Goal: Task Accomplishment & Management: Manage account settings

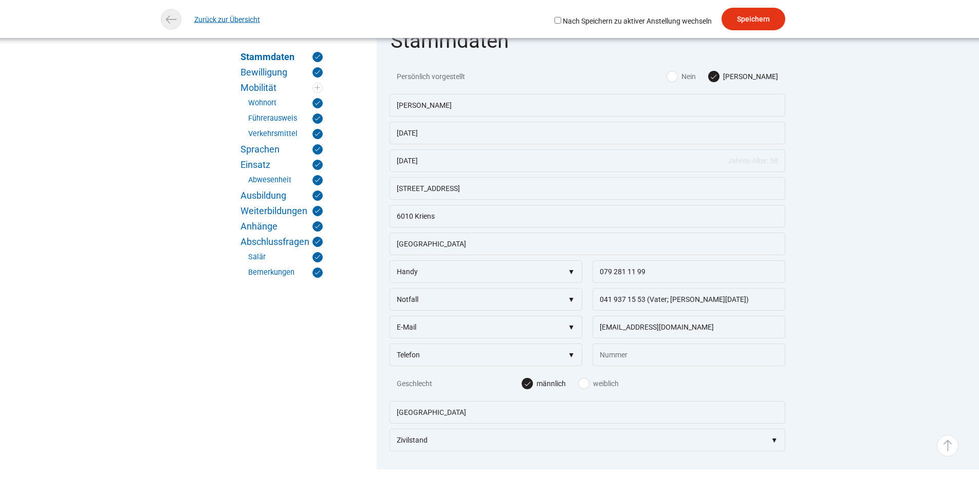
scroll to position [206, 0]
click at [218, 23] on link "Zurück zur Übersicht" at bounding box center [227, 19] width 66 height 23
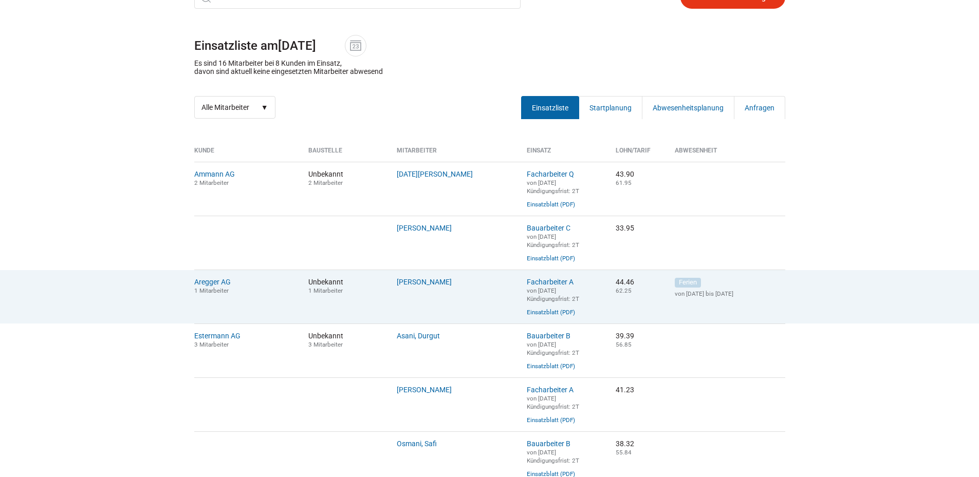
scroll to position [360, 0]
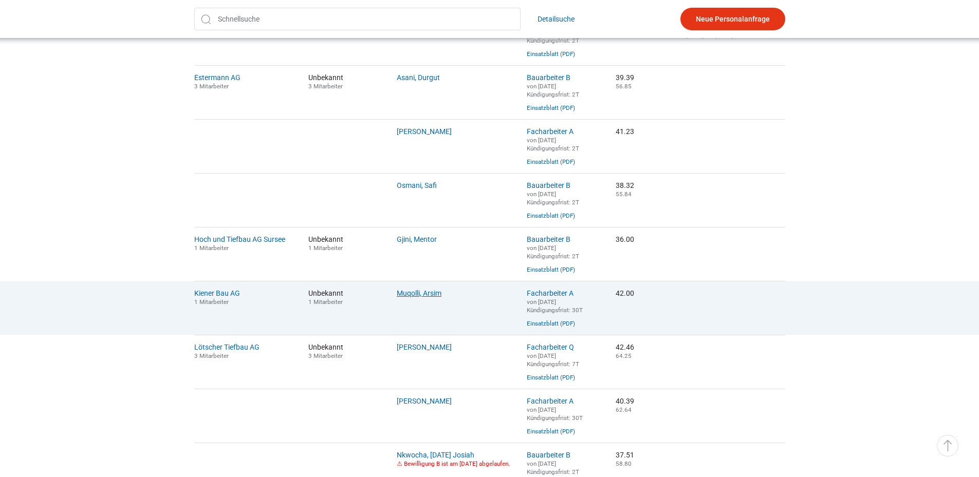
click at [428, 298] on link "Muqolli, Arsim" at bounding box center [419, 293] width 45 height 8
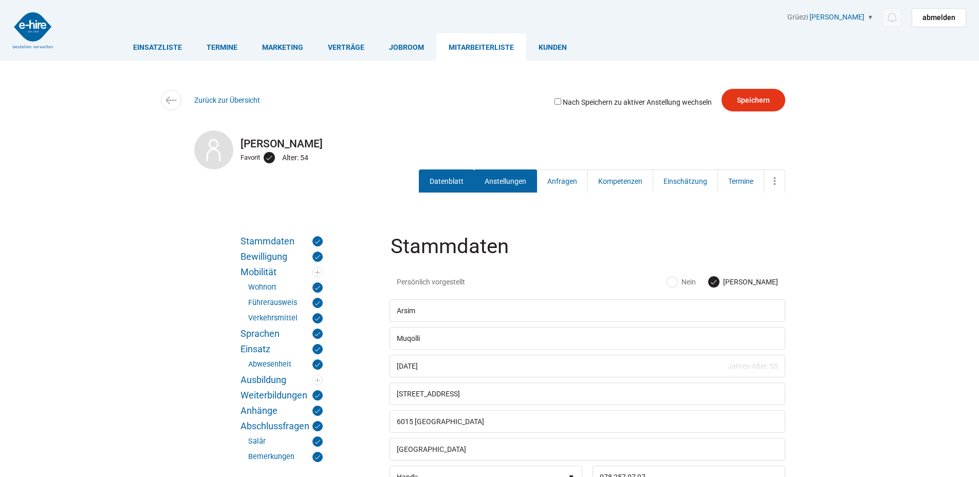
click at [514, 177] on link "Anstellungen" at bounding box center [505, 181] width 63 height 23
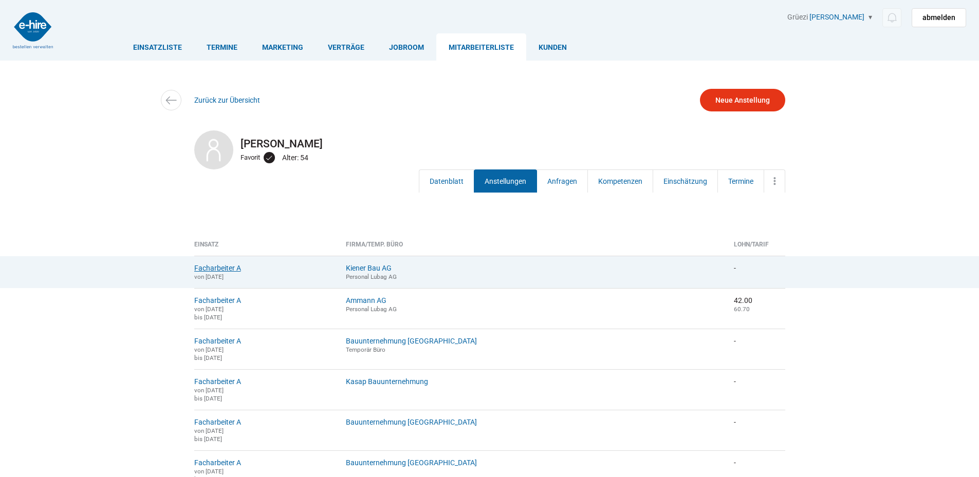
click at [214, 269] on link "Facharbeiter A" at bounding box center [217, 268] width 47 height 8
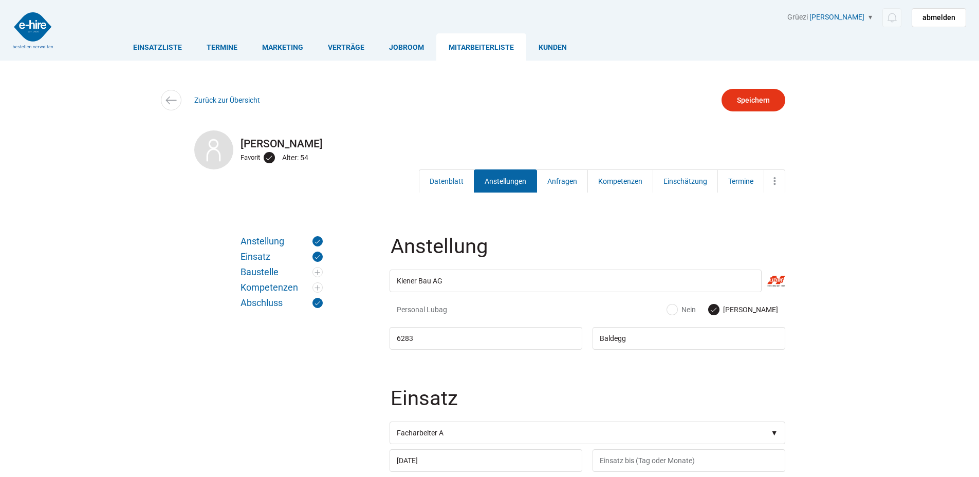
click at [696, 314] on label "Nein" at bounding box center [681, 310] width 29 height 10
radio input "true"
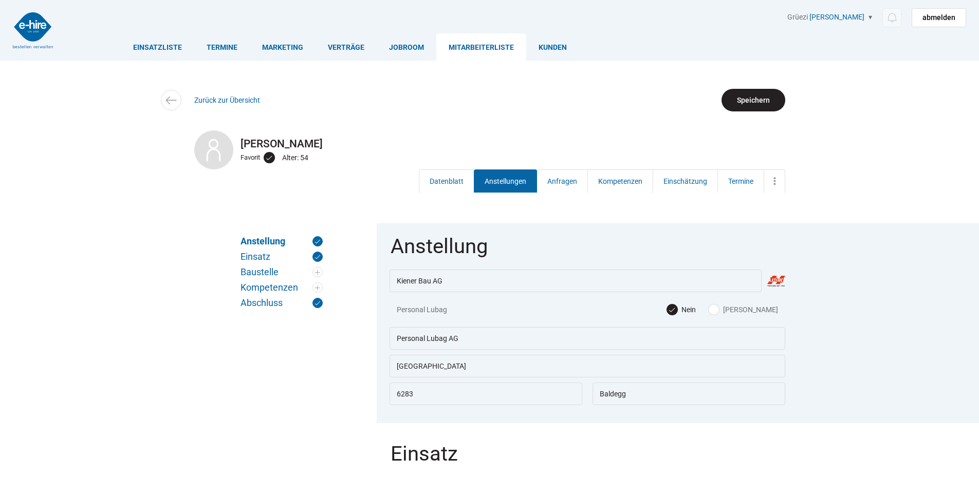
click at [763, 92] on input "Speichern" at bounding box center [754, 100] width 64 height 23
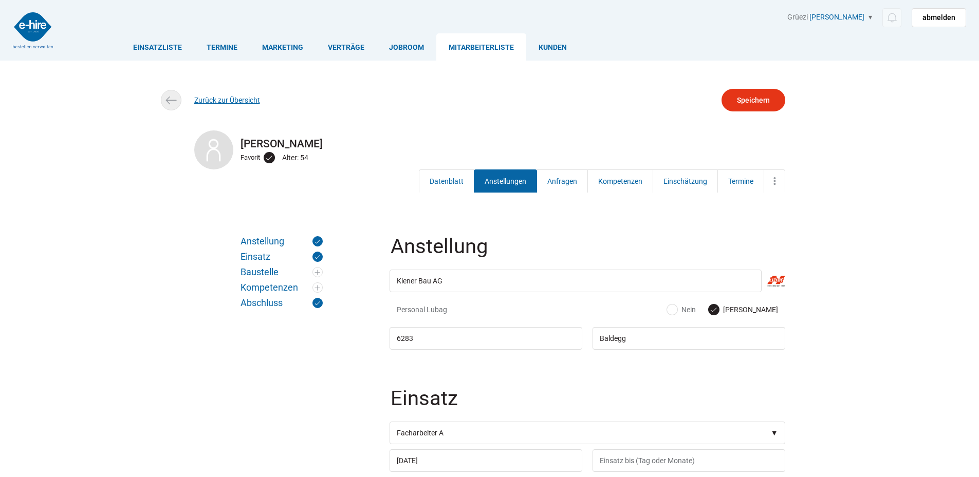
click at [212, 101] on link "Zurück zur Übersicht" at bounding box center [227, 100] width 66 height 8
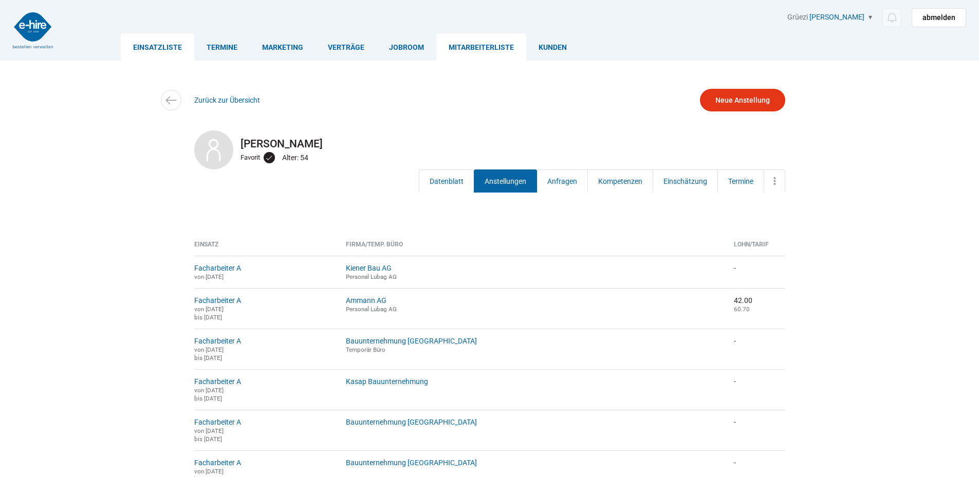
drag, startPoint x: 148, startPoint y: 52, endPoint x: 189, endPoint y: 77, distance: 48.1
click at [149, 53] on link "Einsatzliste" at bounding box center [157, 46] width 73 height 27
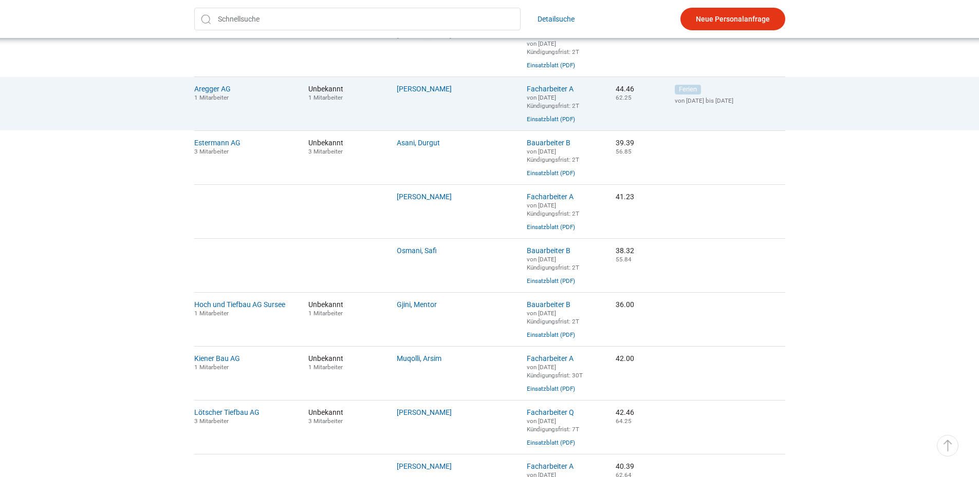
scroll to position [308, 0]
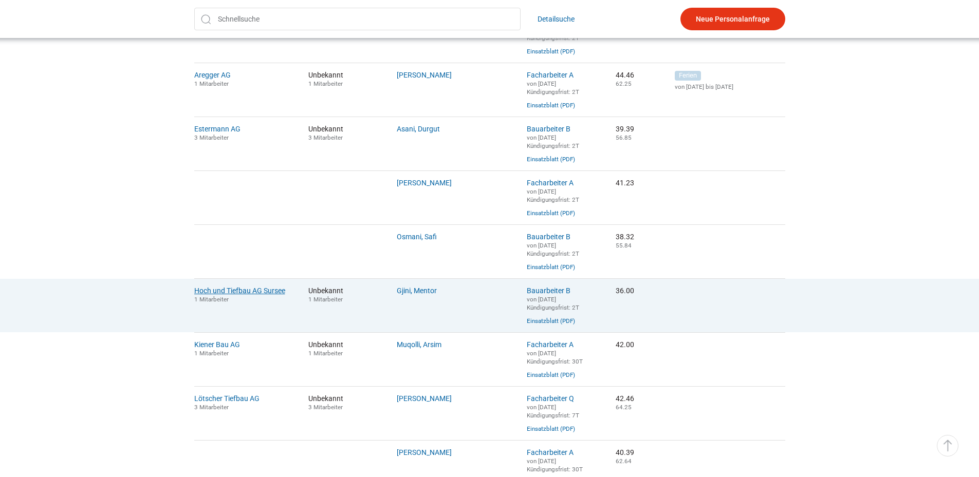
click at [223, 295] on link "Hoch und Tiefbau AG Sursee" at bounding box center [239, 291] width 91 height 8
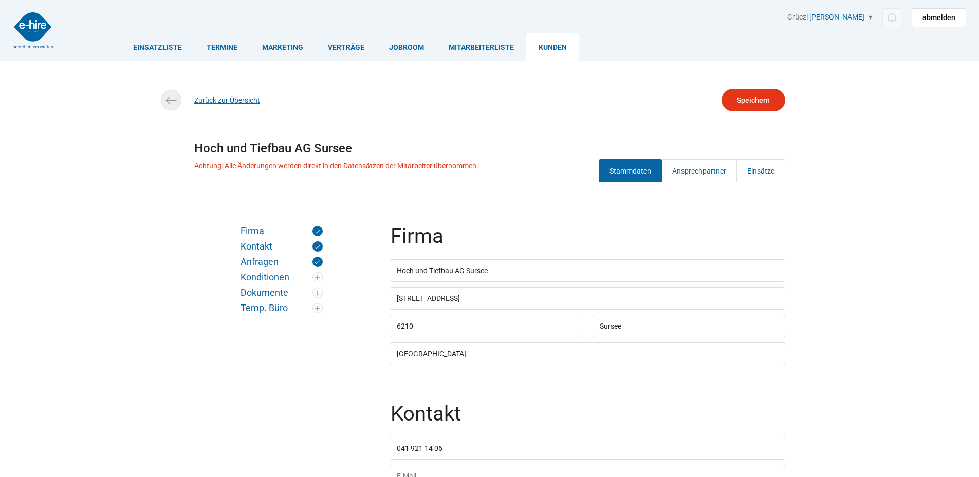
click at [233, 103] on link "Zurück zur Übersicht" at bounding box center [227, 100] width 66 height 8
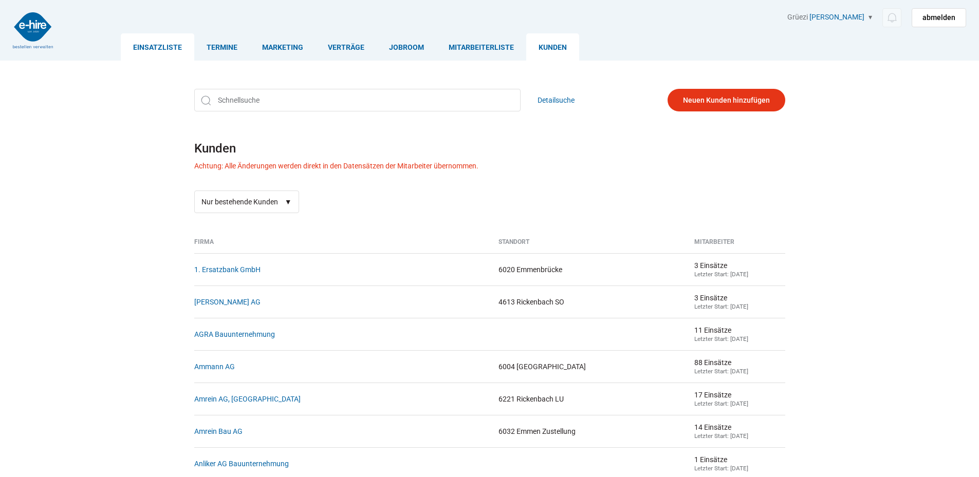
click at [137, 41] on link "Einsatzliste" at bounding box center [157, 46] width 73 height 27
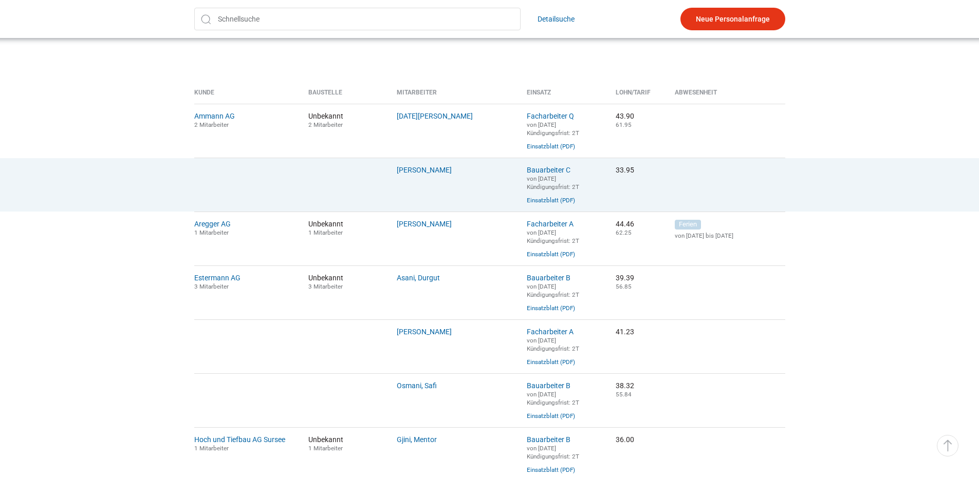
scroll to position [360, 0]
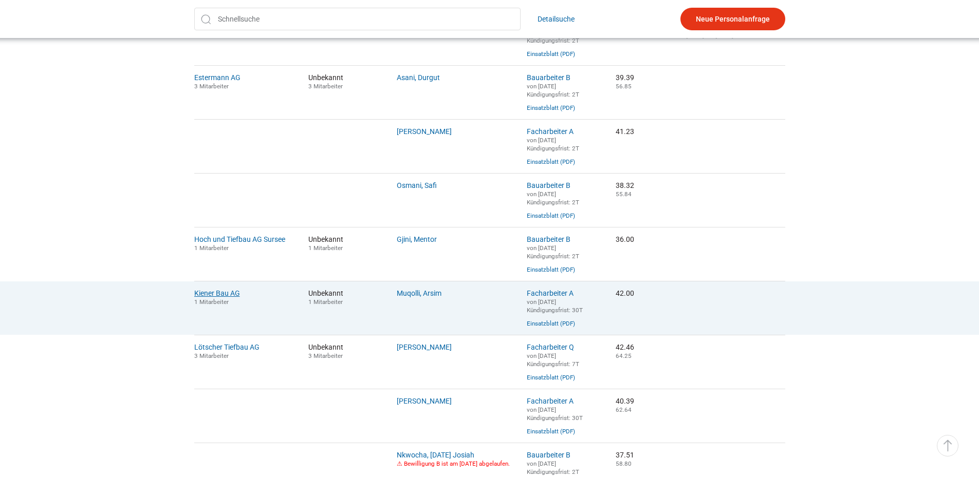
click at [215, 298] on link "Kiener Bau AG" at bounding box center [217, 293] width 46 height 8
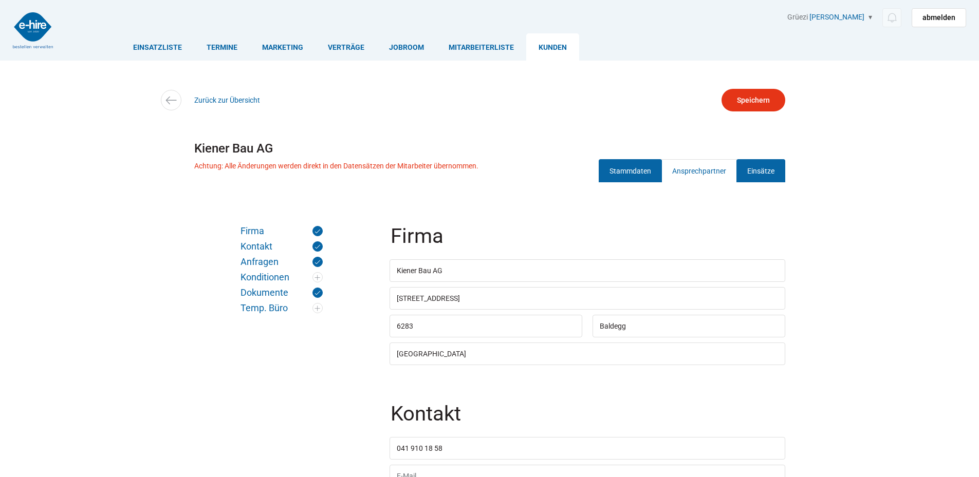
click at [772, 163] on link "Einsätze" at bounding box center [760, 170] width 49 height 23
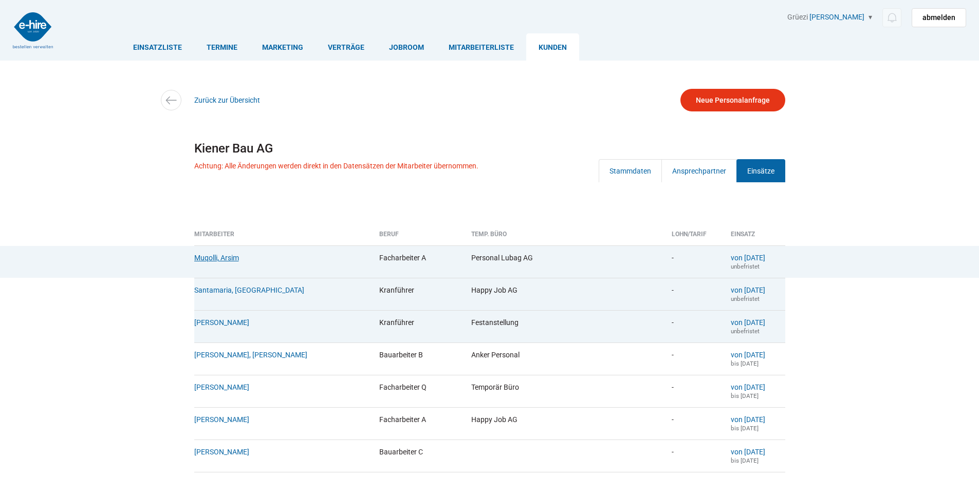
click at [212, 259] on link "Muqolli, Arsim" at bounding box center [216, 258] width 45 height 8
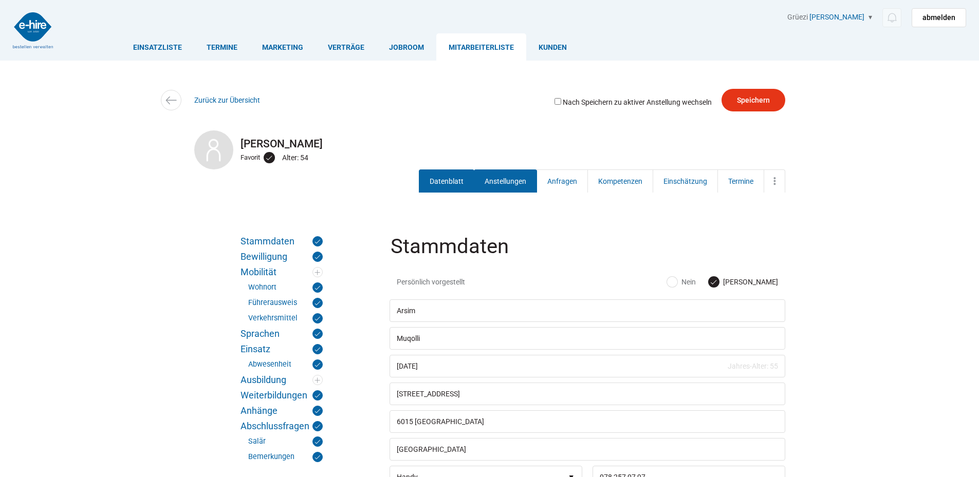
click at [512, 189] on link "Anstellungen" at bounding box center [505, 181] width 63 height 23
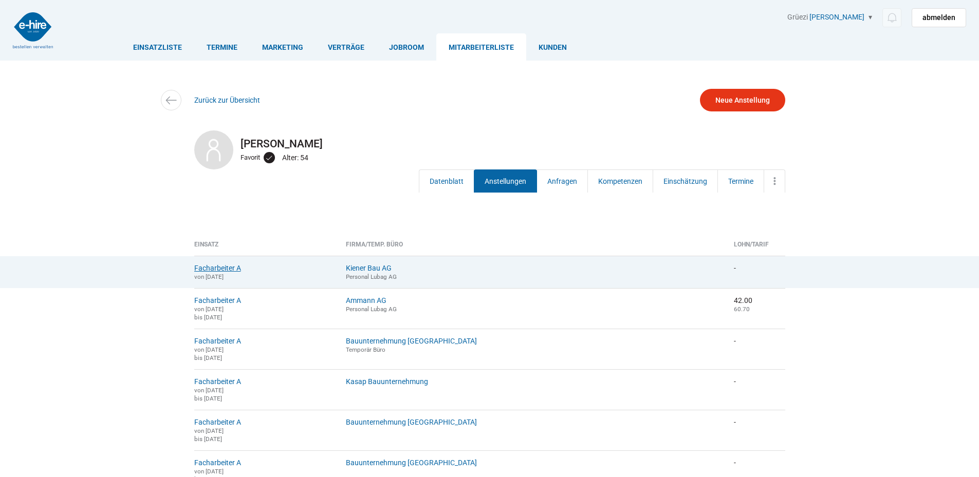
click at [210, 267] on link "Facharbeiter A" at bounding box center [217, 268] width 47 height 8
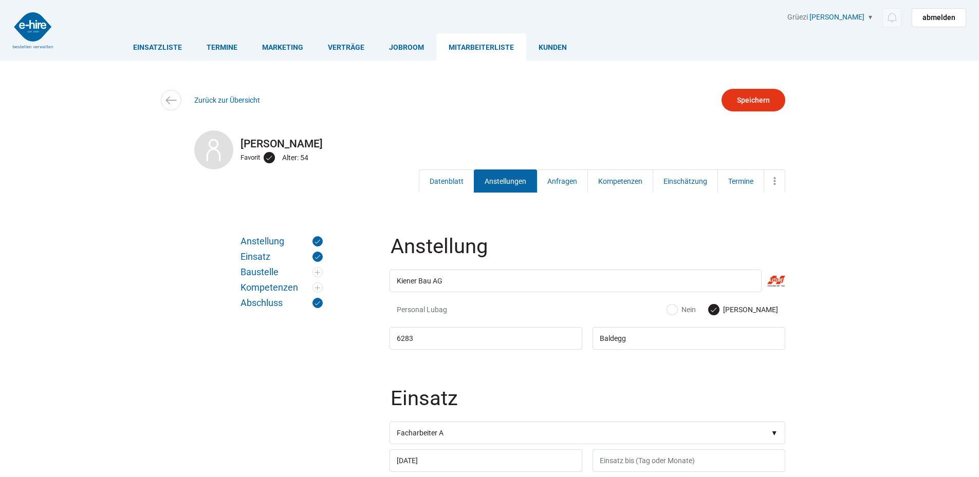
click at [696, 313] on label "Nein" at bounding box center [681, 310] width 29 height 10
radio input "true"
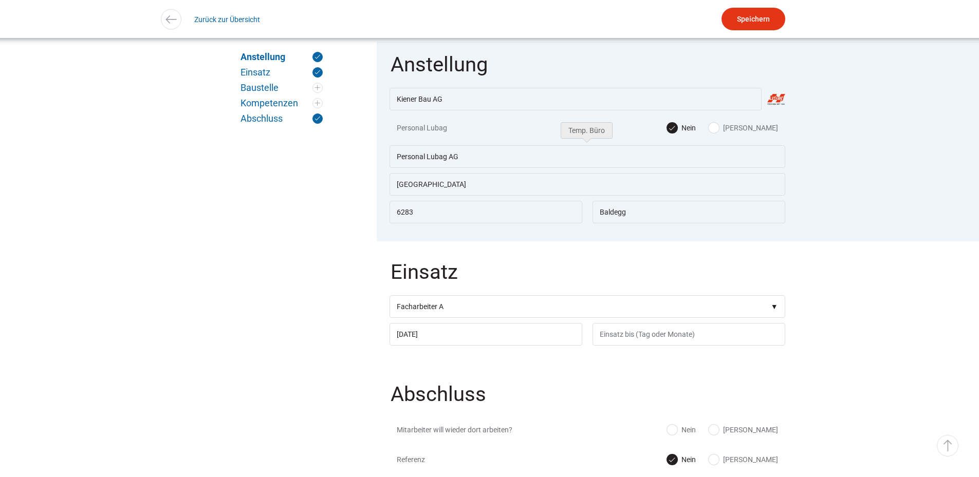
scroll to position [308, 0]
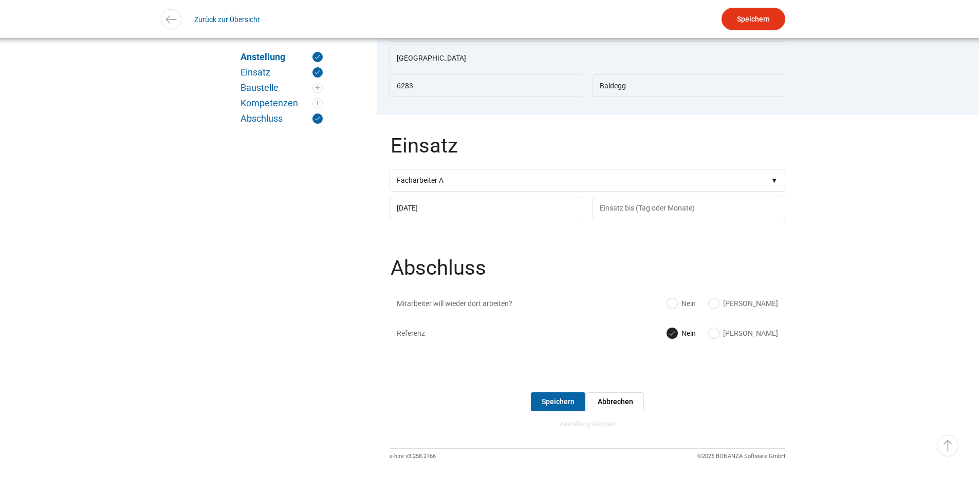
click at [563, 396] on form "Anstellung Kiener Bau AG Personal Lubag Ja Nein Personal Lubag AG Schweiz 6283 …" at bounding box center [588, 171] width 396 height 513
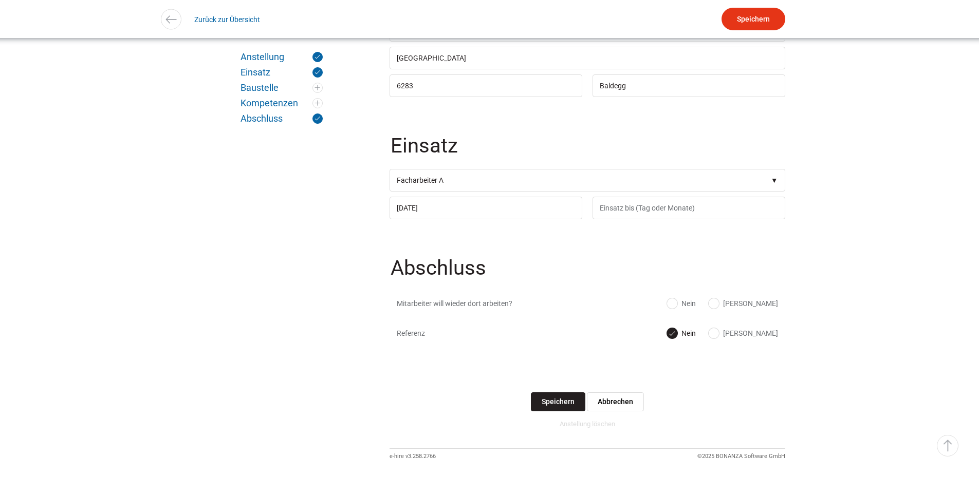
click at [559, 401] on input "Speichern" at bounding box center [558, 402] width 54 height 19
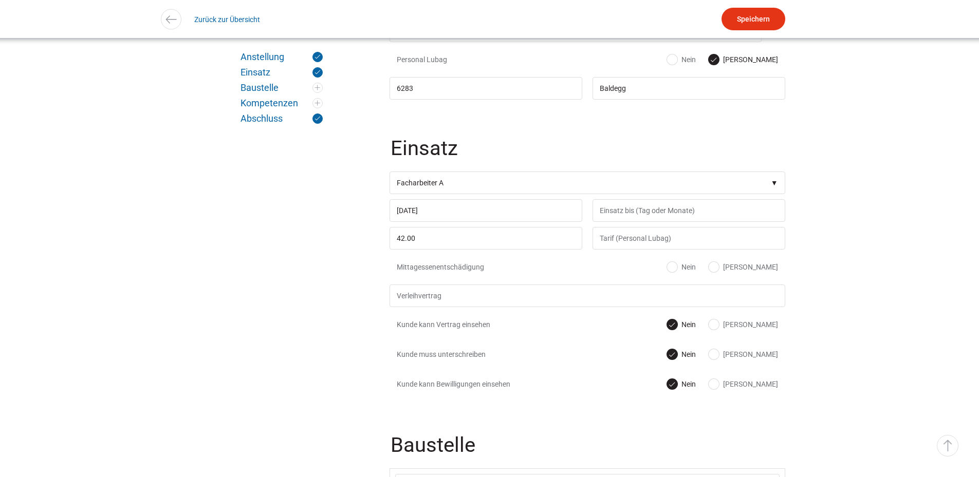
scroll to position [154, 0]
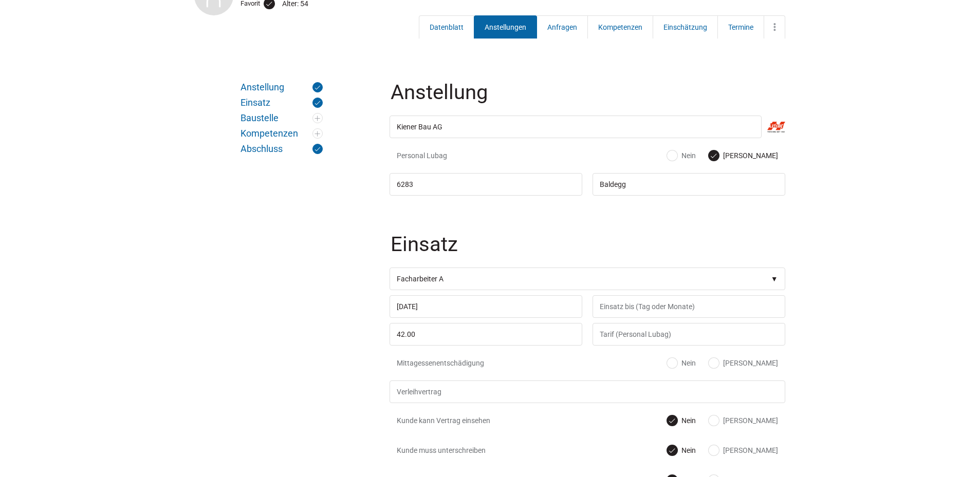
click at [696, 154] on label "Nein" at bounding box center [681, 156] width 29 height 10
radio input "true"
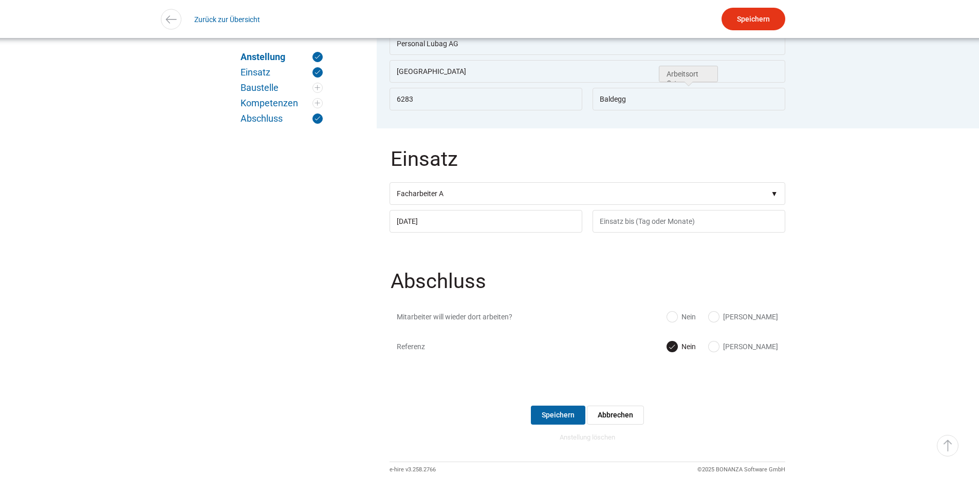
scroll to position [355, 0]
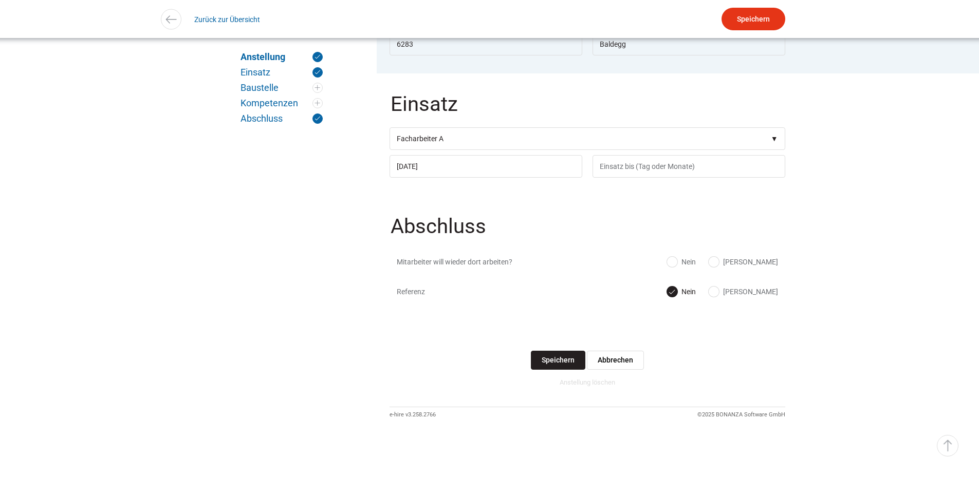
click at [543, 361] on input "Speichern" at bounding box center [558, 360] width 54 height 19
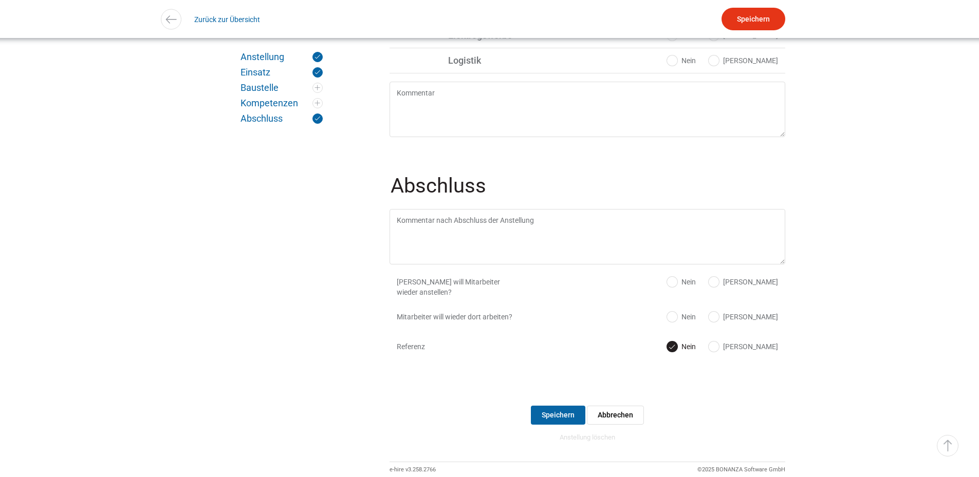
scroll to position [916, 0]
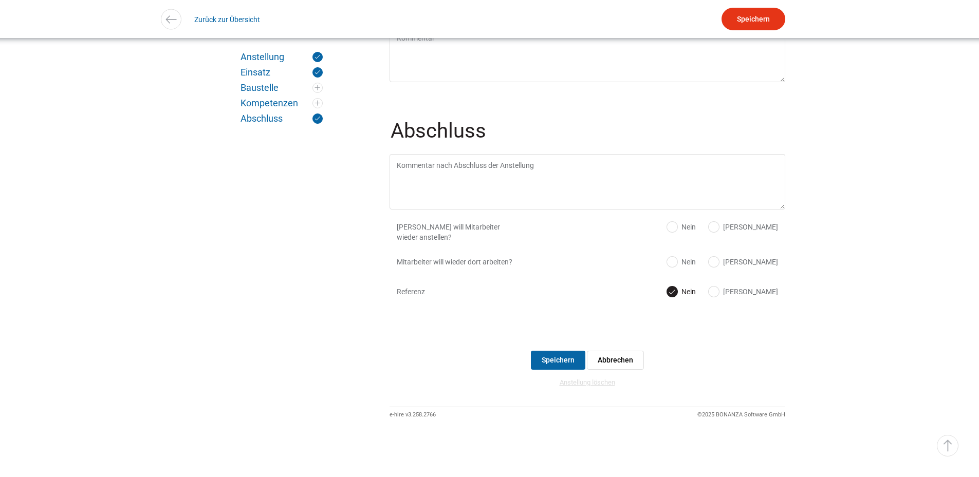
click at [585, 380] on link "Anstellung löschen" at bounding box center [588, 383] width 56 height 8
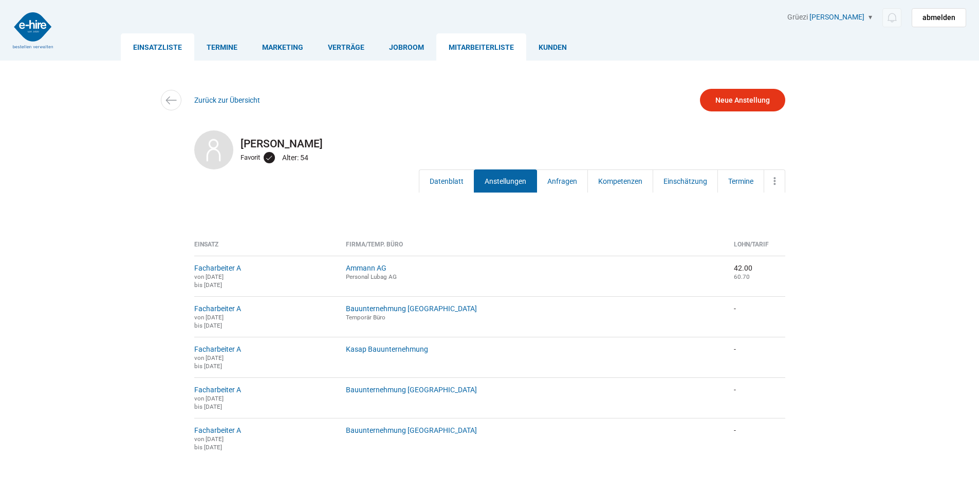
click at [168, 43] on link "Einsatzliste" at bounding box center [157, 46] width 73 height 27
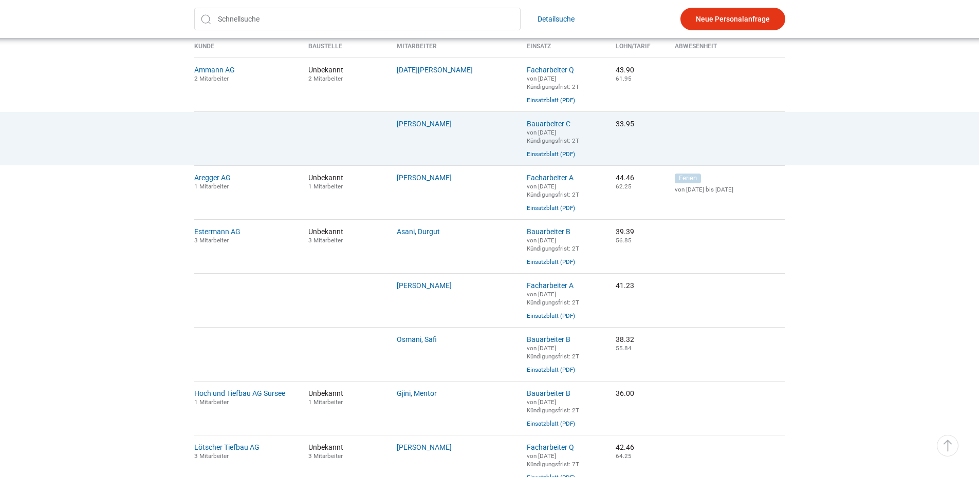
scroll to position [411, 0]
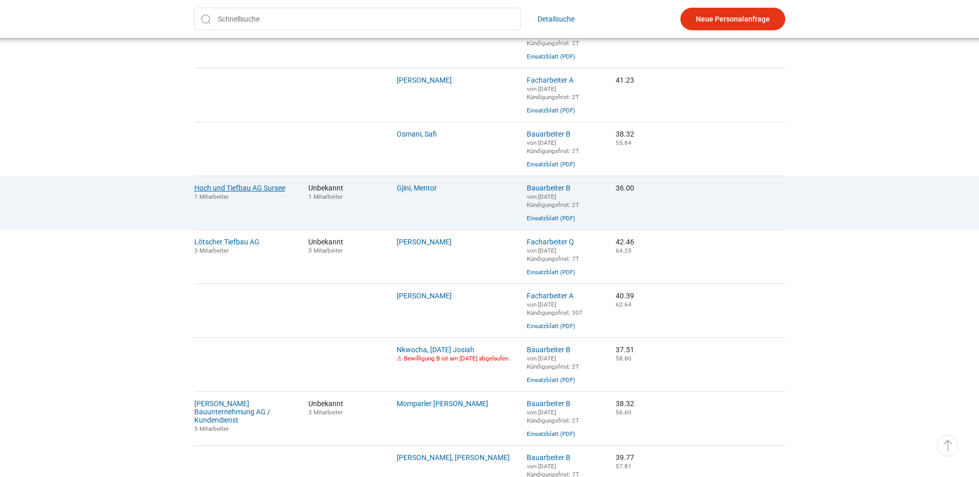
click at [240, 192] on link "Hoch und Tiefbau AG Sursee" at bounding box center [239, 188] width 91 height 8
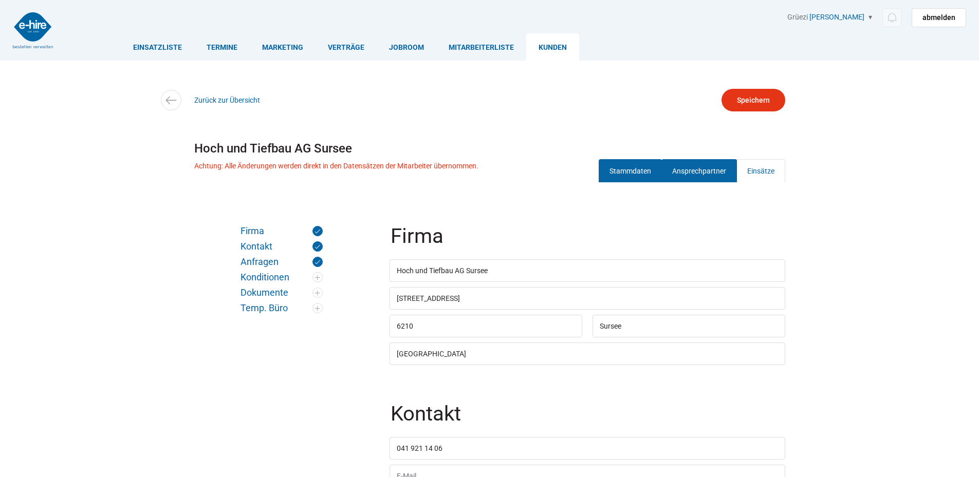
click at [692, 169] on link "Ansprechpartner" at bounding box center [699, 170] width 76 height 23
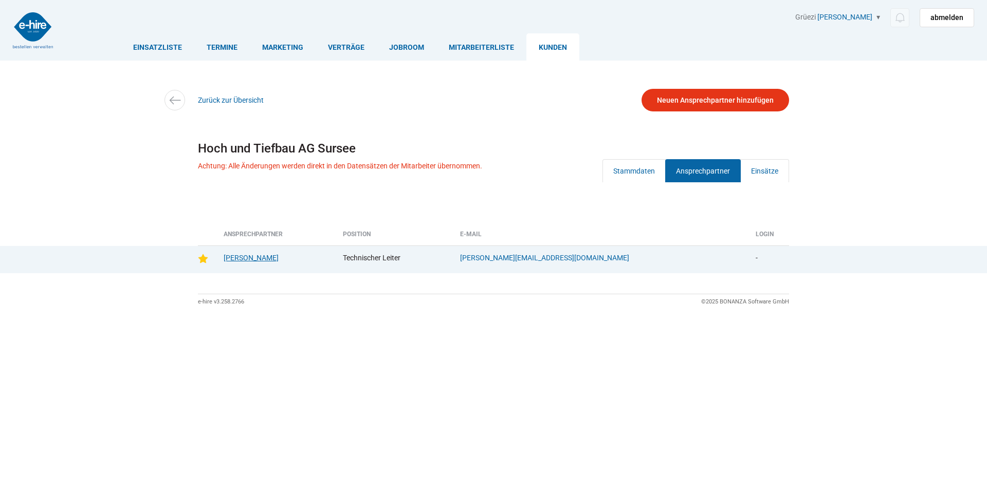
click at [252, 258] on link "Bürge, Armin" at bounding box center [251, 258] width 55 height 8
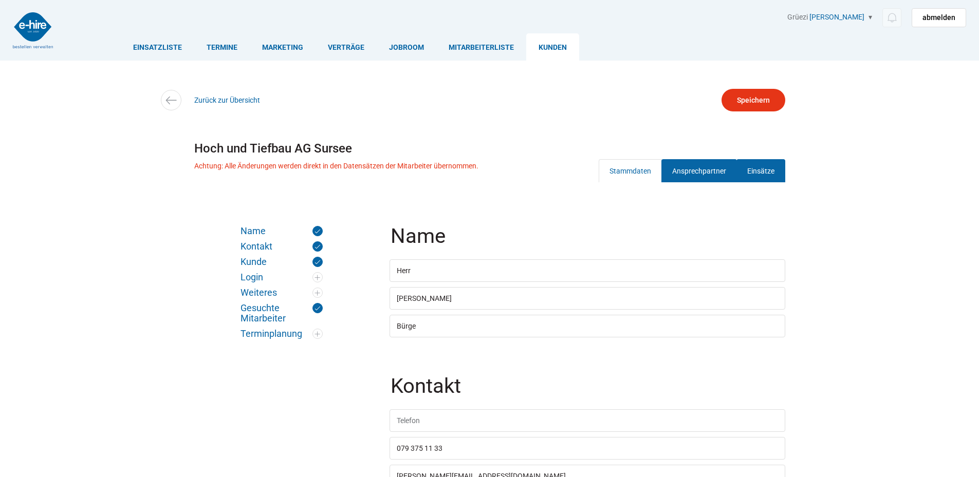
click at [752, 169] on link "Einsätze" at bounding box center [760, 170] width 49 height 23
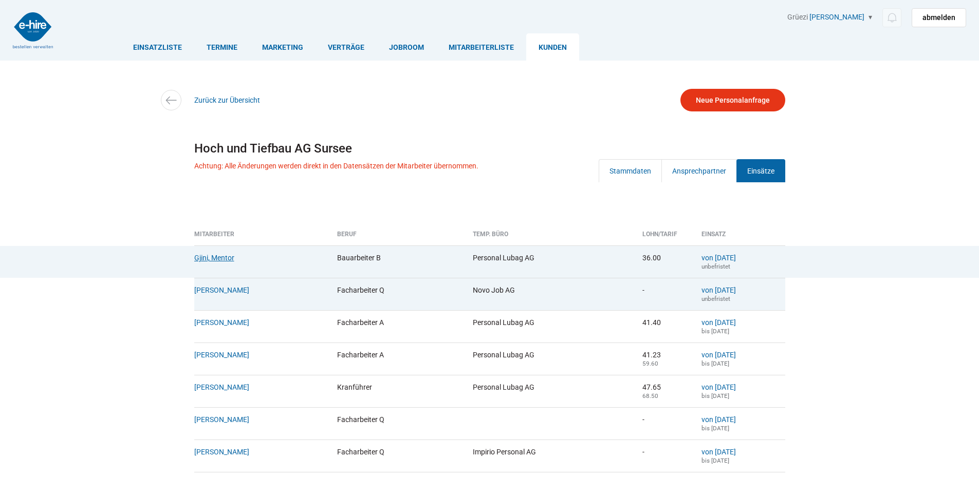
click at [223, 255] on link "Gjini, Mentor" at bounding box center [214, 258] width 40 height 8
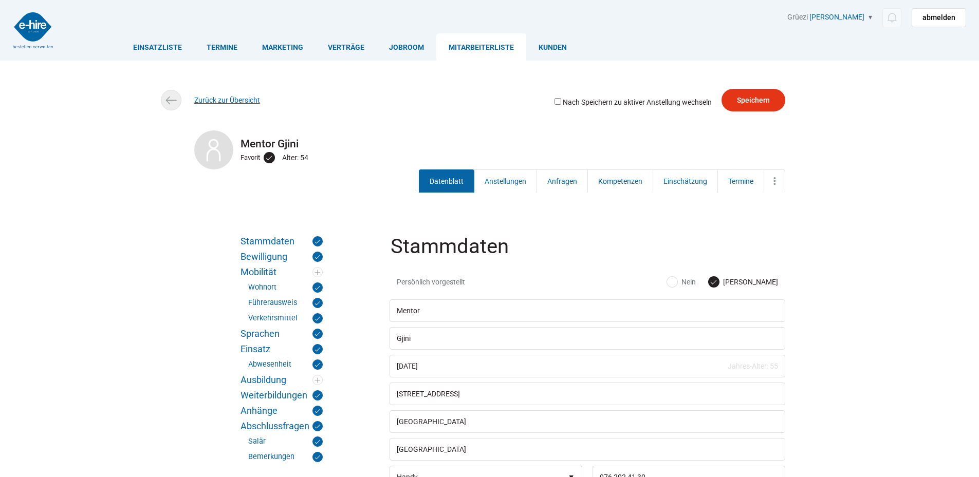
click at [213, 102] on link "Zurück zur Übersicht" at bounding box center [227, 100] width 66 height 8
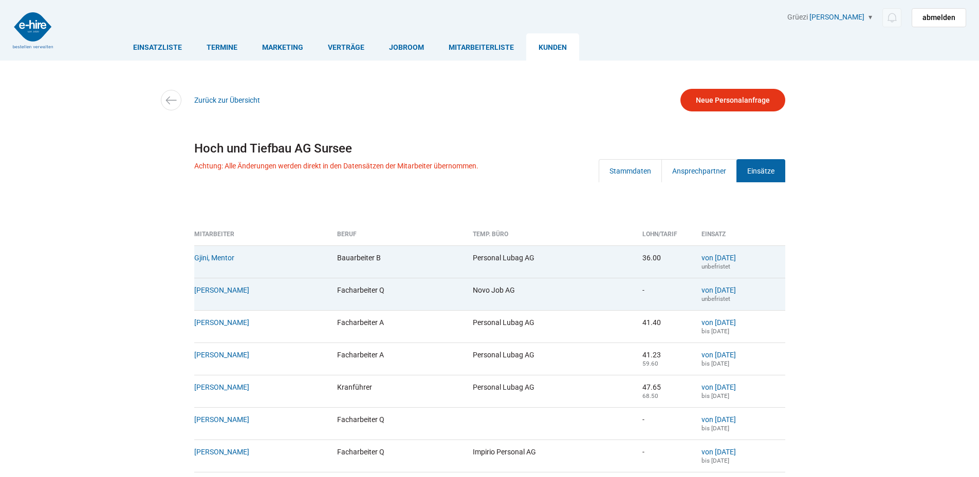
scroll to position [160, 0]
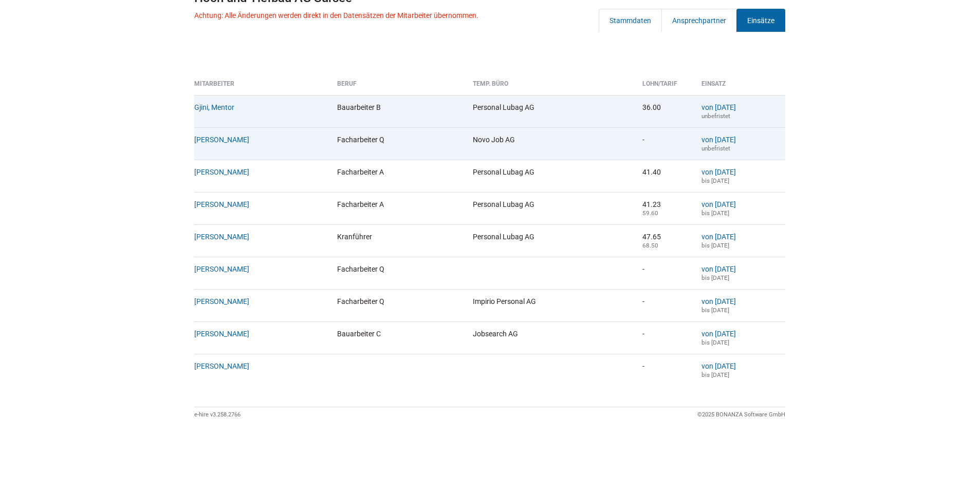
click at [213, 103] on link "Gjini, Mentor" at bounding box center [214, 107] width 40 height 8
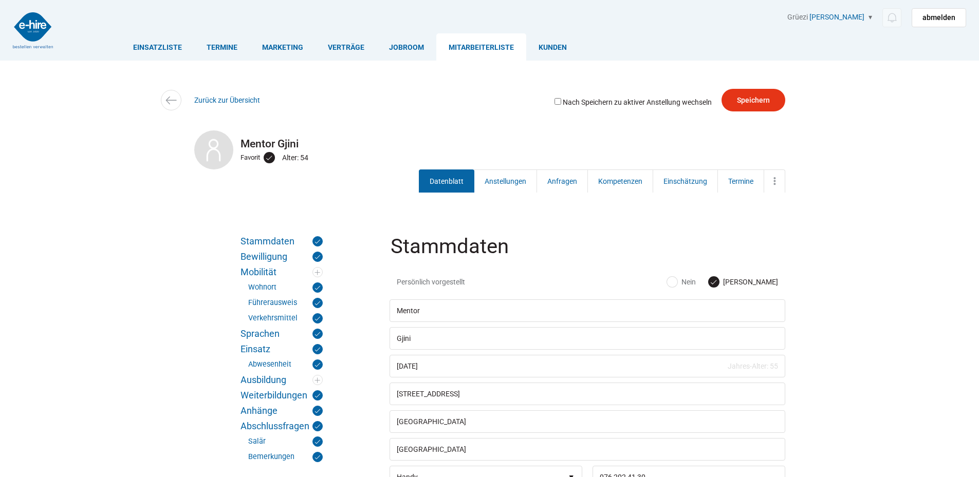
scroll to position [154, 0]
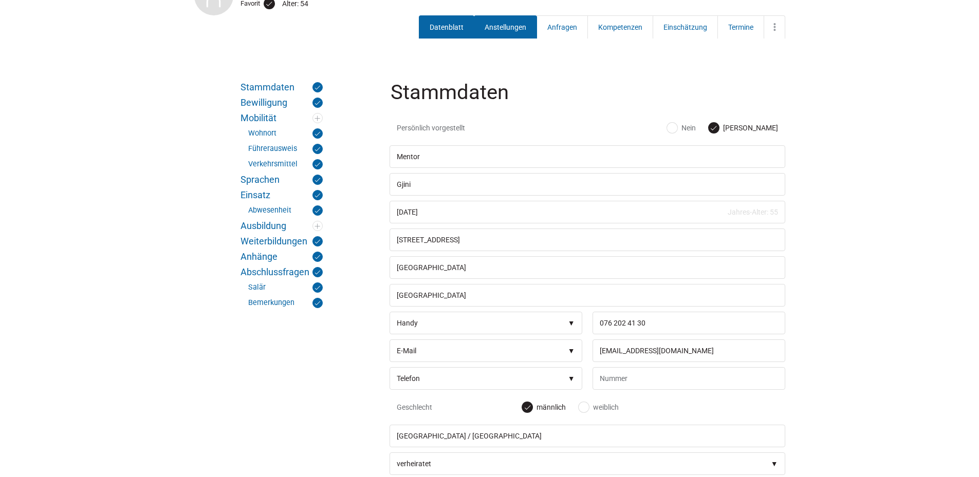
click at [500, 30] on link "Anstellungen" at bounding box center [505, 26] width 63 height 23
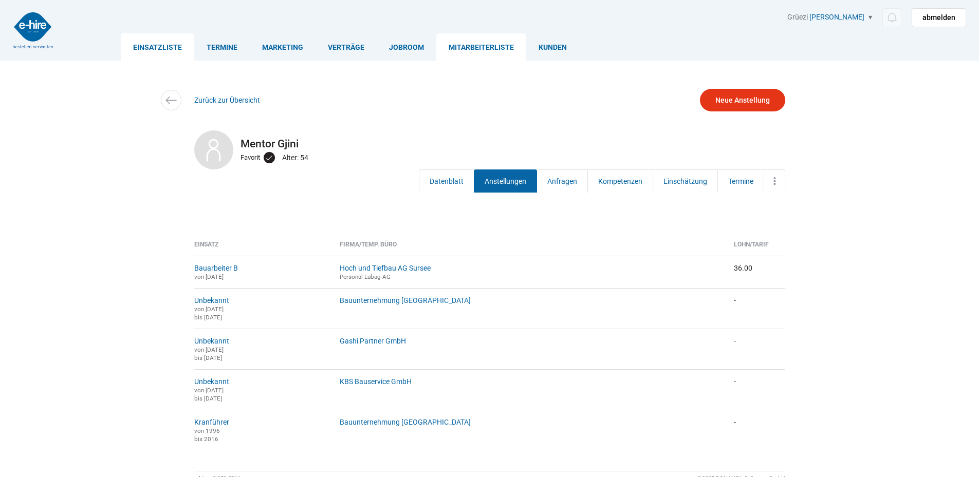
click at [146, 47] on link "Einsatzliste" at bounding box center [157, 46] width 73 height 27
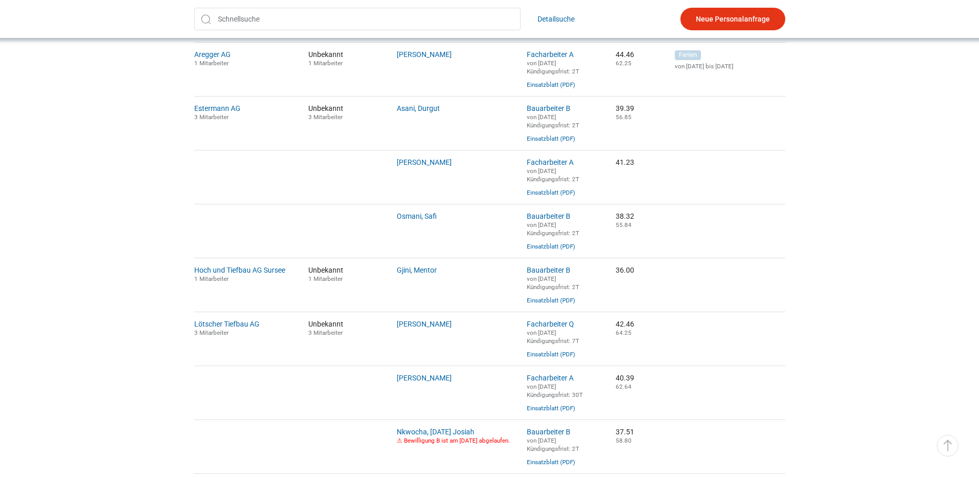
scroll to position [360, 0]
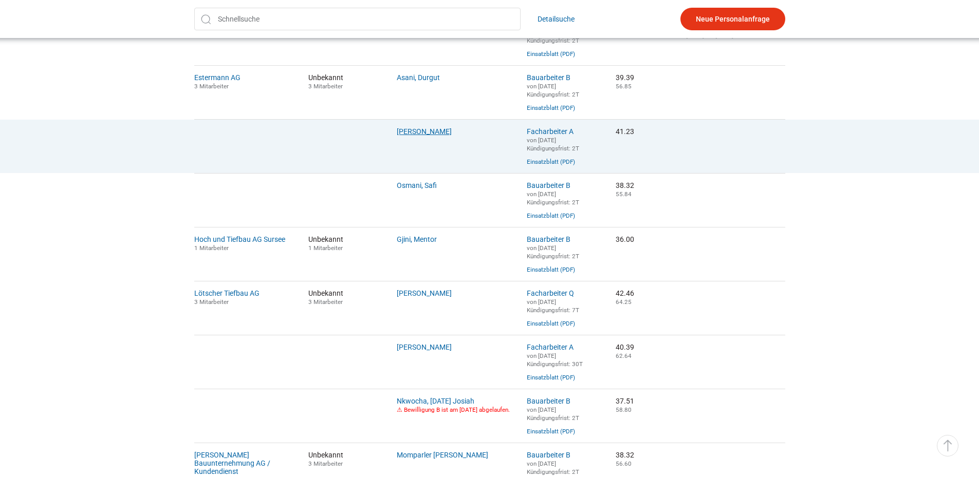
click at [421, 136] on link "[PERSON_NAME]" at bounding box center [424, 131] width 55 height 8
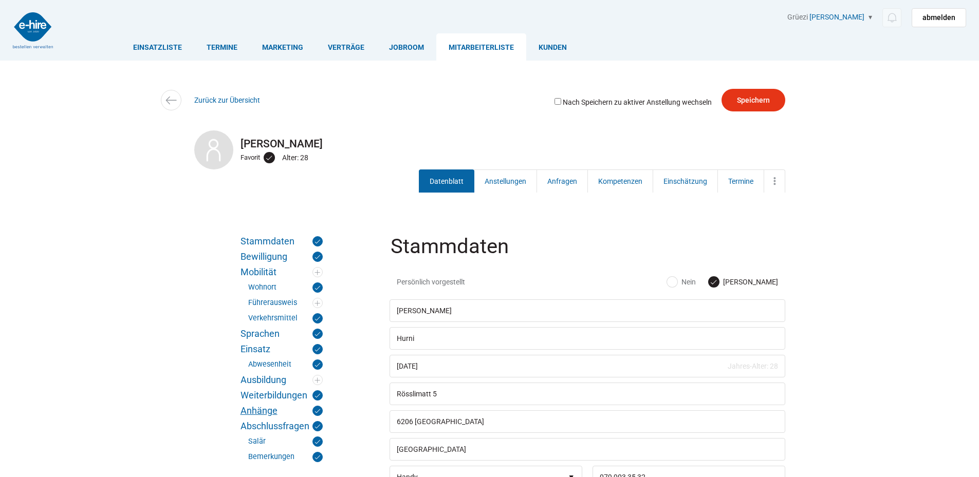
click at [262, 411] on link "Anhänge" at bounding box center [282, 411] width 82 height 10
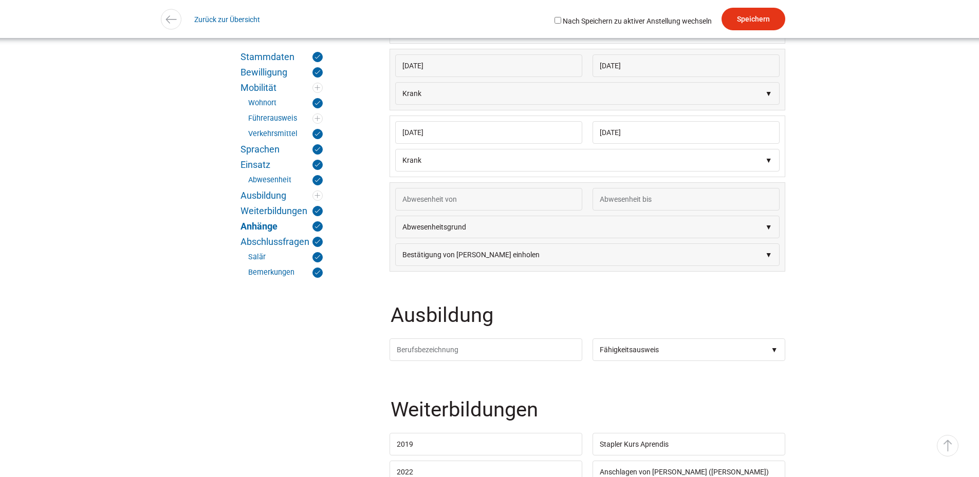
scroll to position [2668, 0]
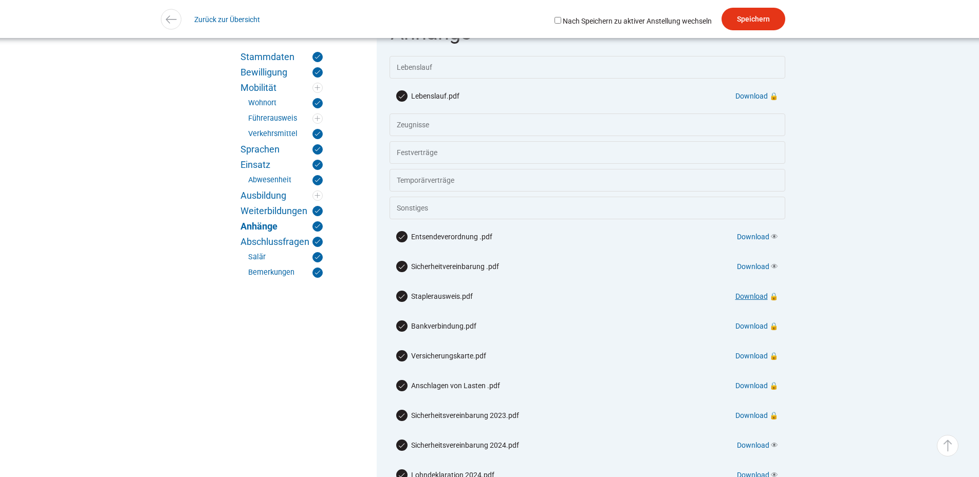
click at [753, 301] on link "Download" at bounding box center [751, 296] width 32 height 8
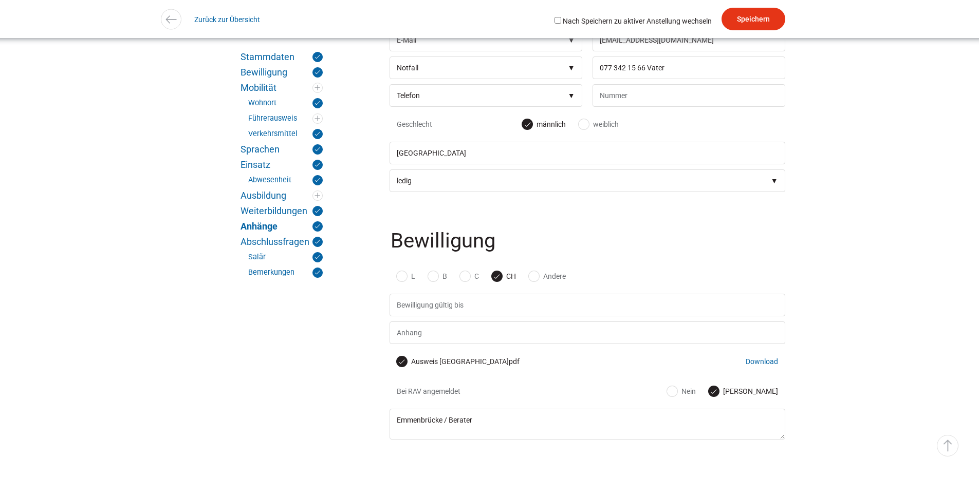
scroll to position [510, 0]
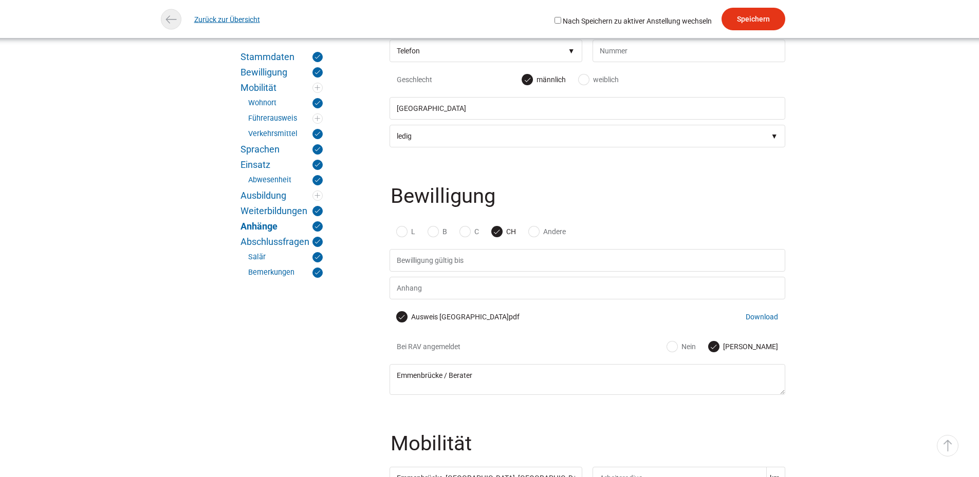
click at [228, 19] on link "Zurück zur Übersicht" at bounding box center [227, 19] width 66 height 23
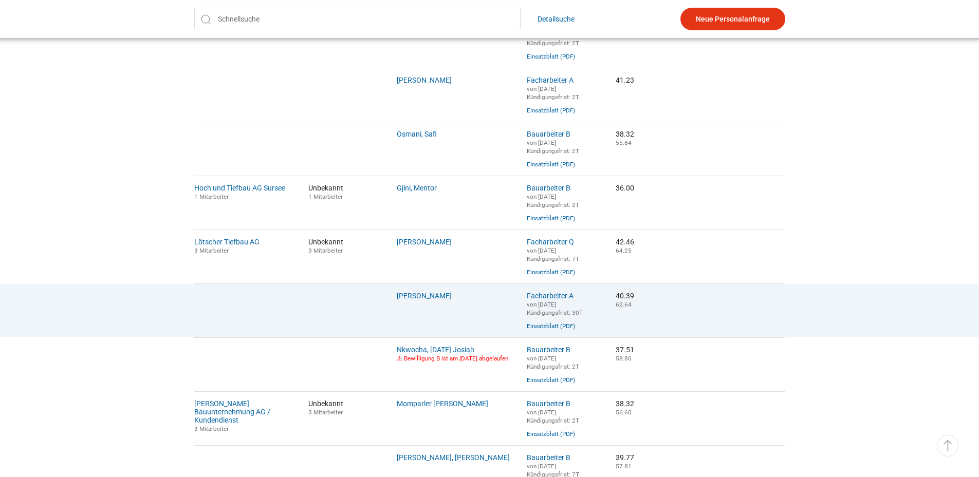
scroll to position [565, 0]
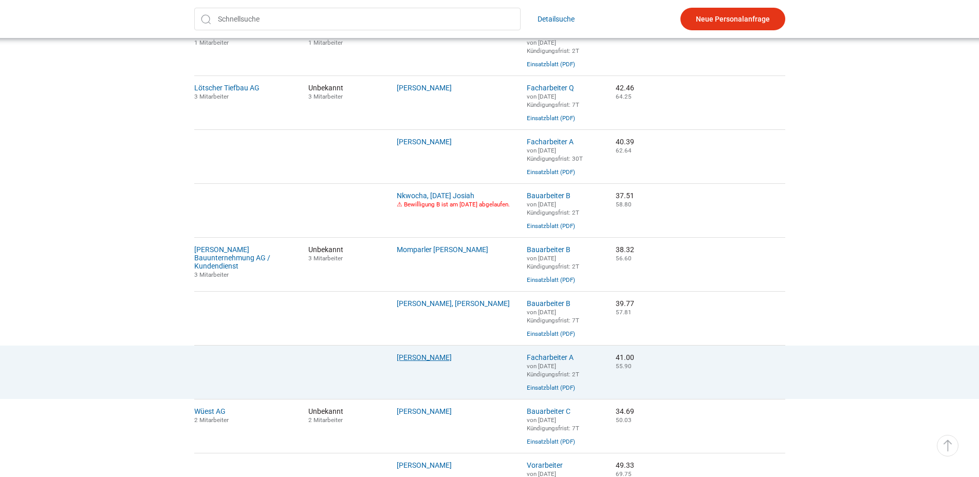
click at [410, 362] on link "Rexha, Artur" at bounding box center [424, 358] width 55 height 8
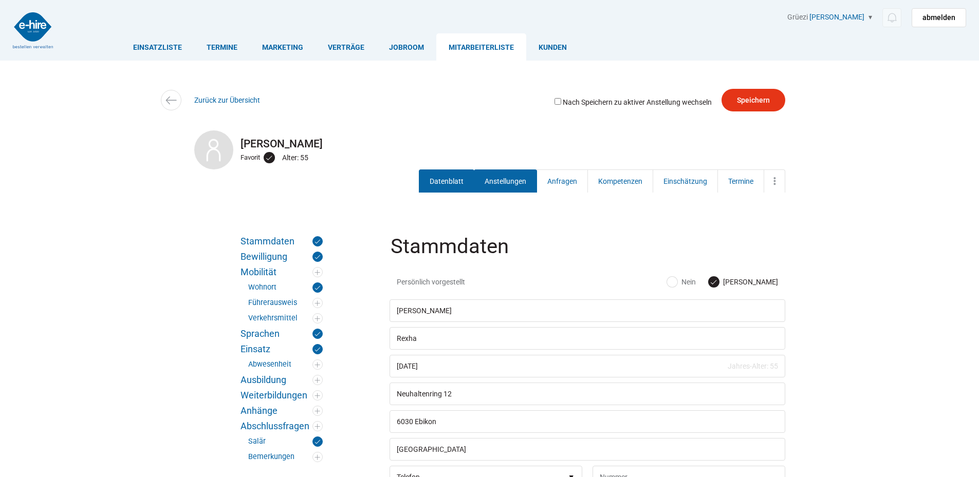
click at [499, 183] on link "Anstellungen" at bounding box center [505, 181] width 63 height 23
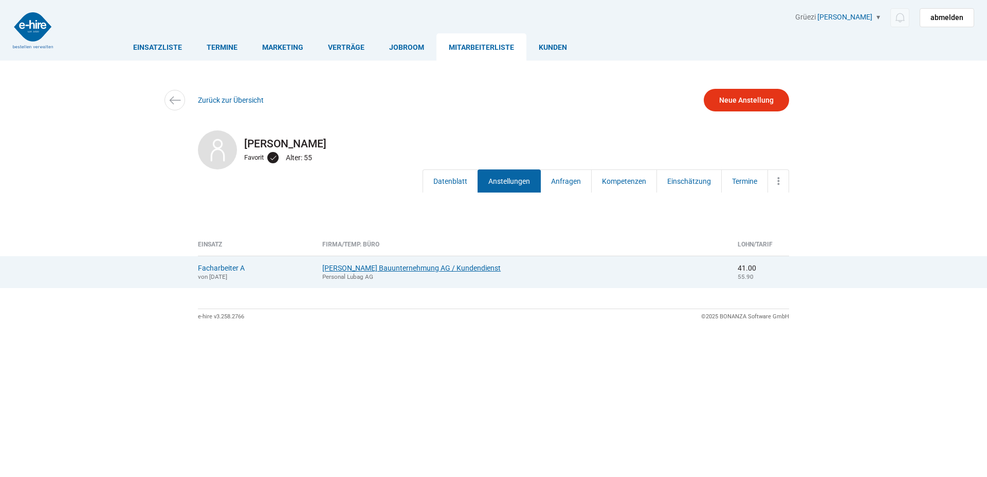
click at [387, 269] on link "[PERSON_NAME] Bauunternehmung AG / Kundendienst" at bounding box center [411, 268] width 178 height 8
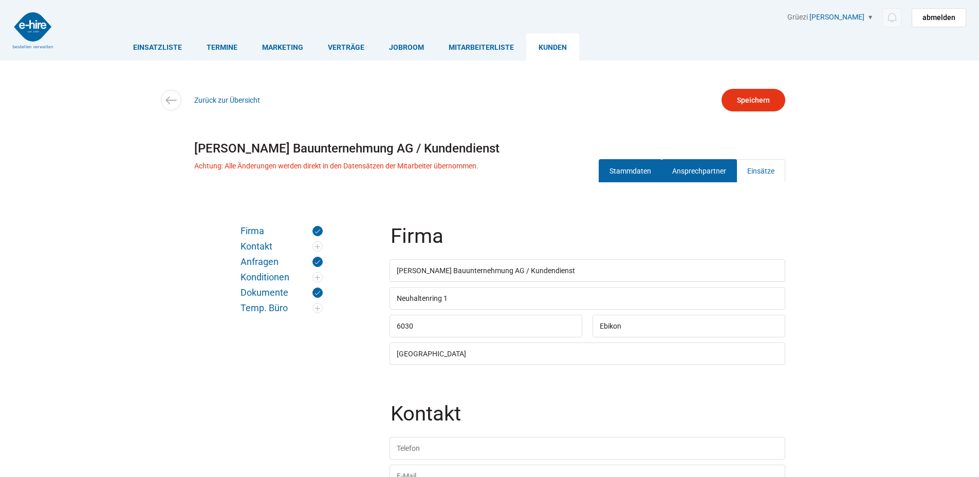
click at [716, 174] on link "Ansprechpartner" at bounding box center [699, 170] width 76 height 23
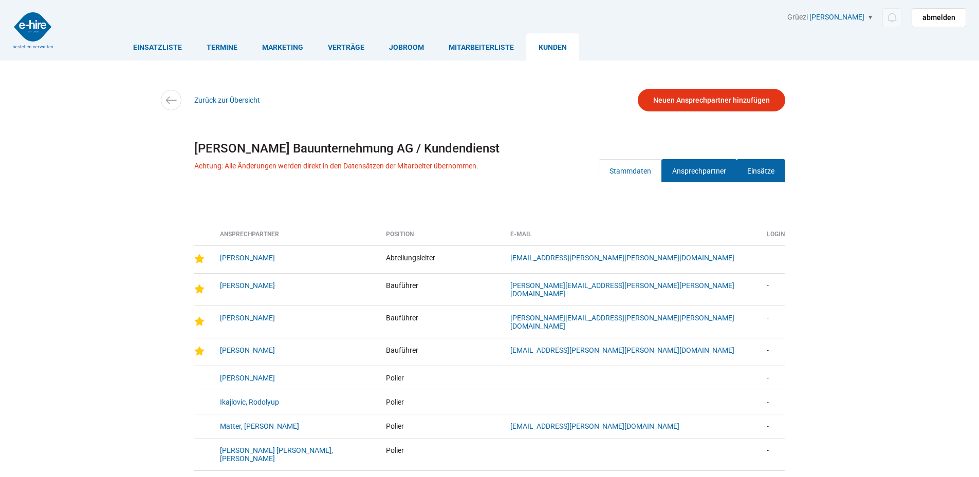
click at [752, 172] on link "Einsätze" at bounding box center [760, 170] width 49 height 23
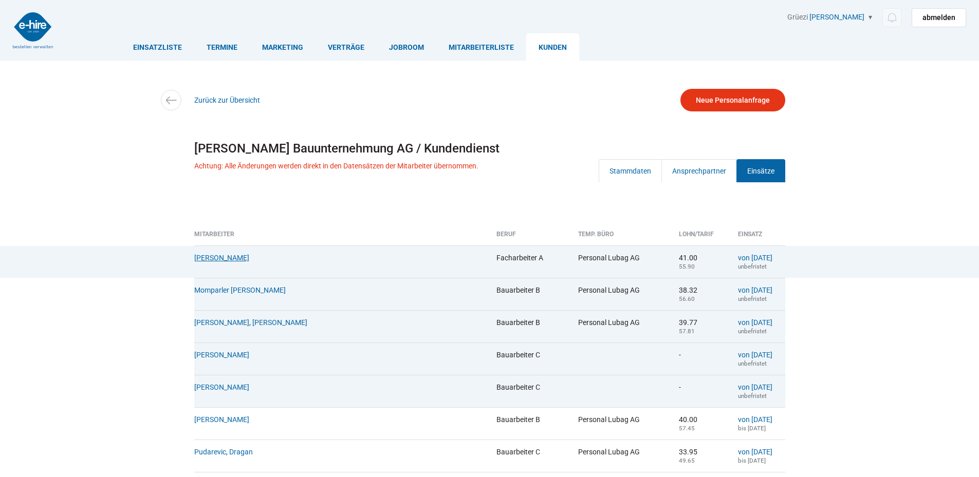
click at [226, 261] on link "Rexha, Artur" at bounding box center [221, 258] width 55 height 8
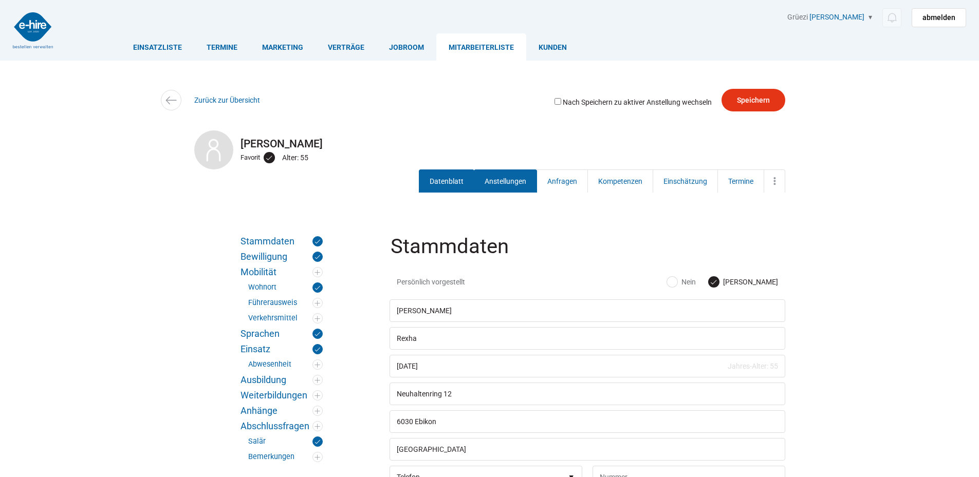
click at [503, 184] on link "Anstellungen" at bounding box center [505, 181] width 63 height 23
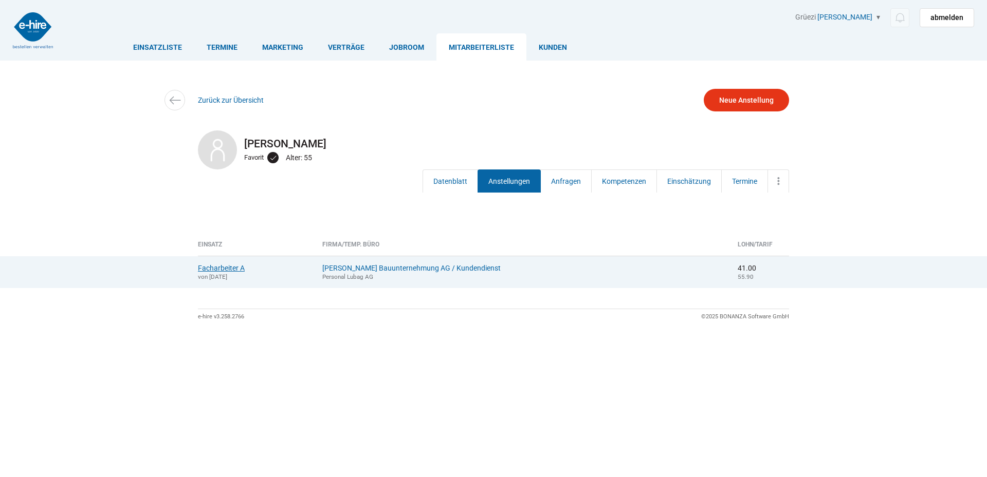
click at [211, 268] on link "Facharbeiter A" at bounding box center [221, 268] width 47 height 8
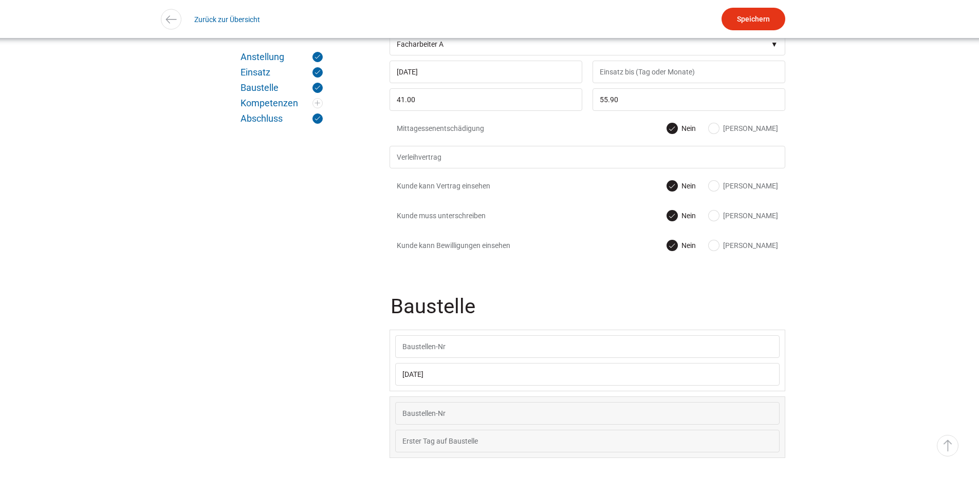
scroll to position [617, 0]
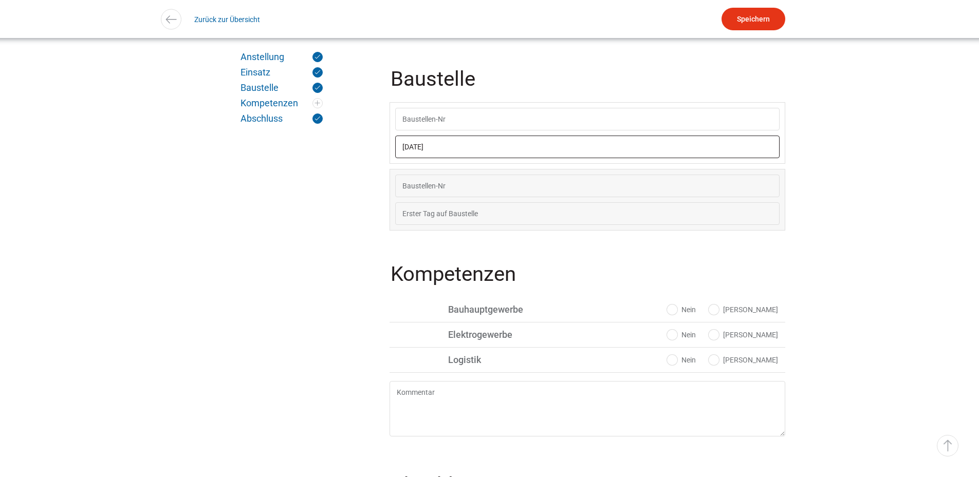
click at [460, 151] on input "01.09.2025" at bounding box center [587, 147] width 384 height 23
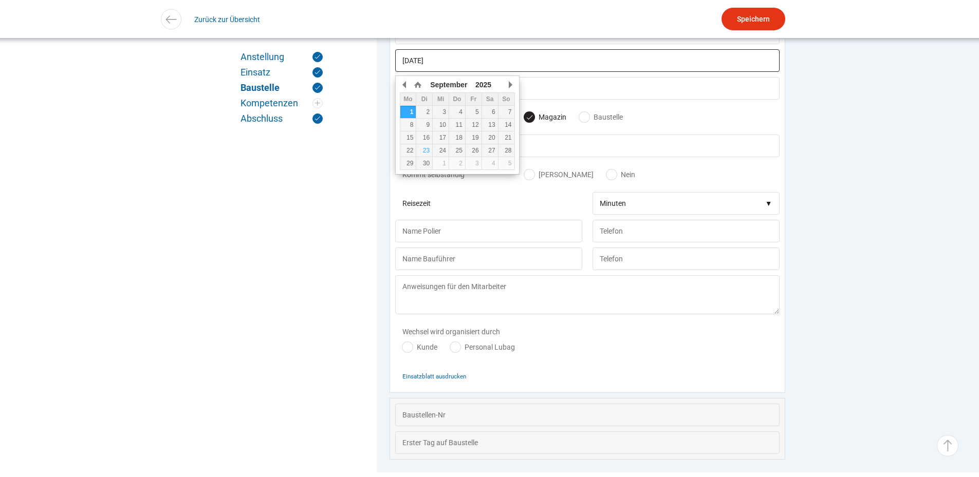
scroll to position [717, 0]
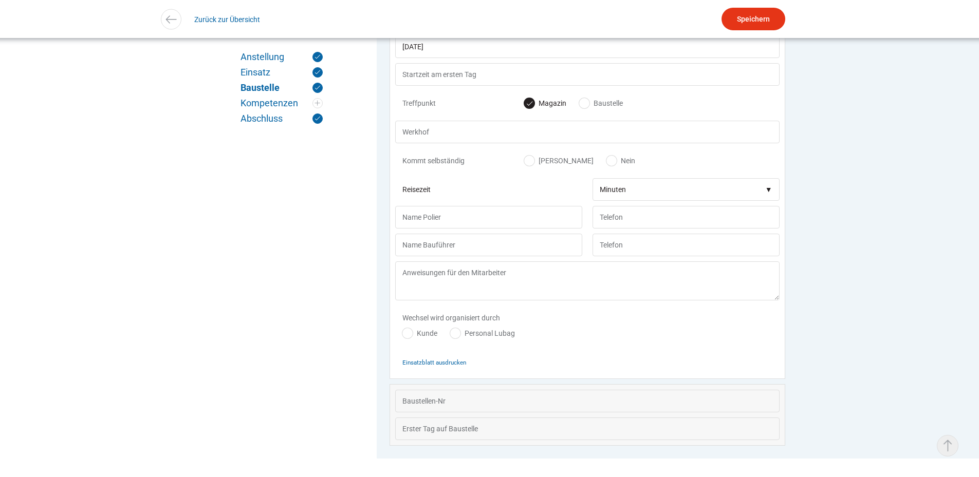
click at [942, 443] on link "▵ Nach oben" at bounding box center [948, 446] width 22 height 22
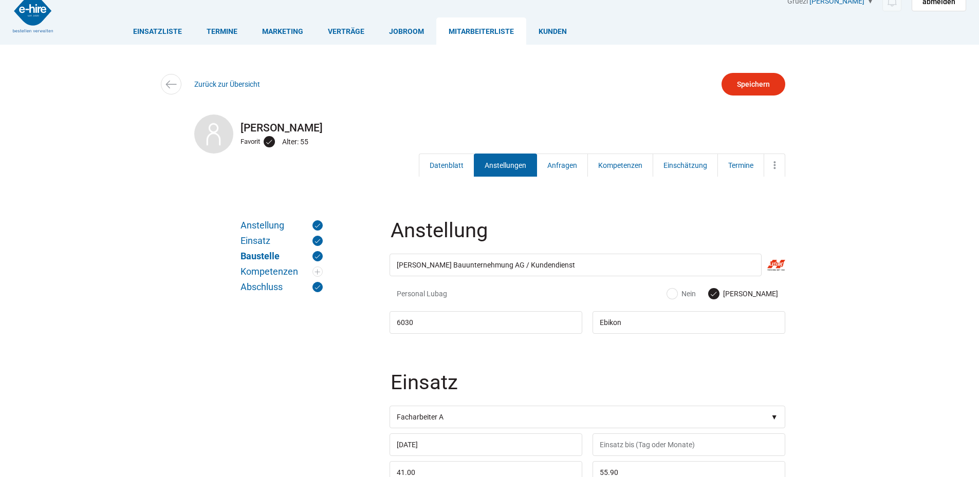
scroll to position [0, 0]
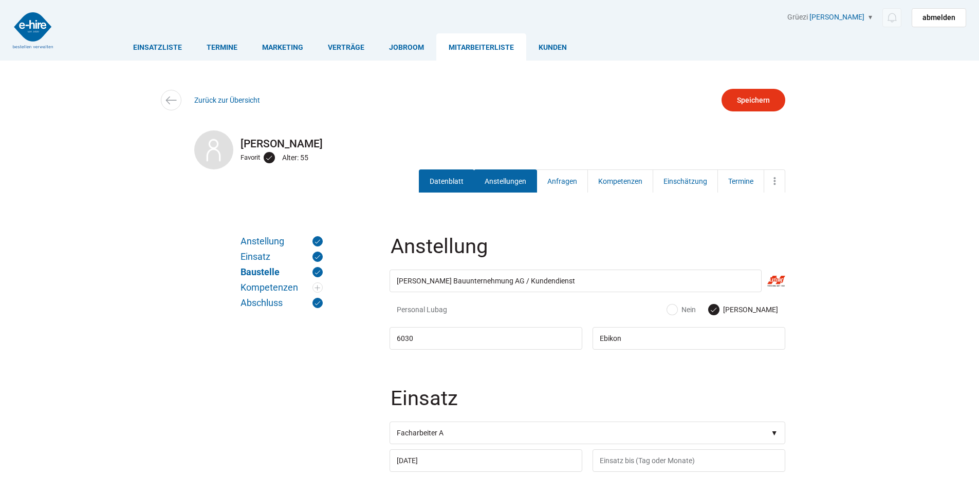
click at [438, 171] on link "Datenblatt" at bounding box center [447, 181] width 56 height 23
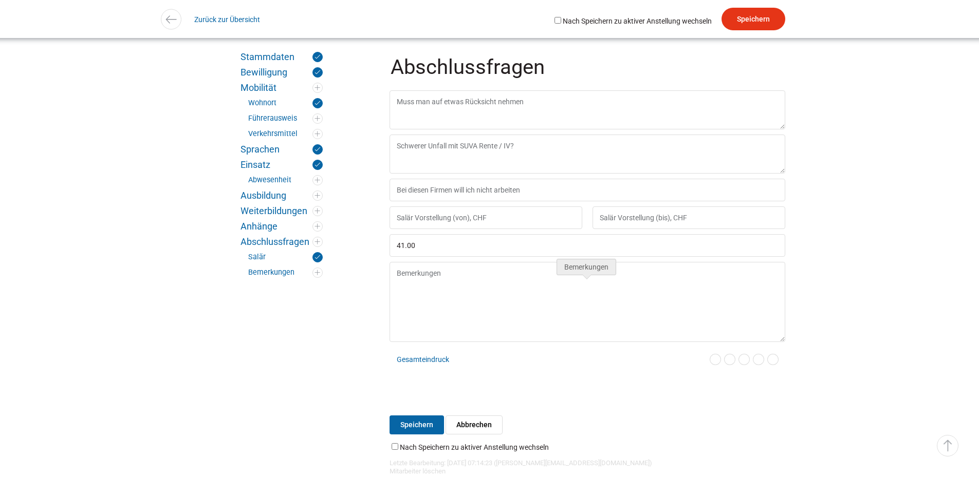
scroll to position [1979, 0]
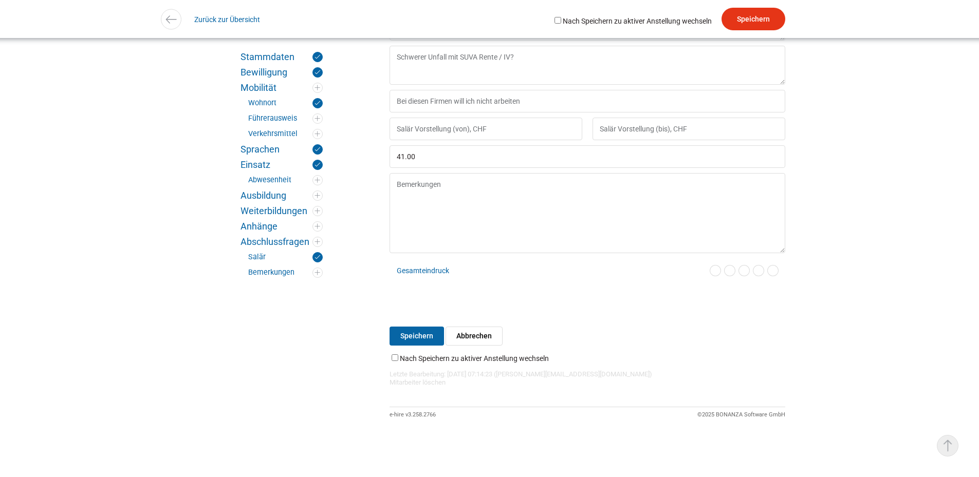
click at [944, 451] on link "▵ Nach oben" at bounding box center [948, 446] width 22 height 22
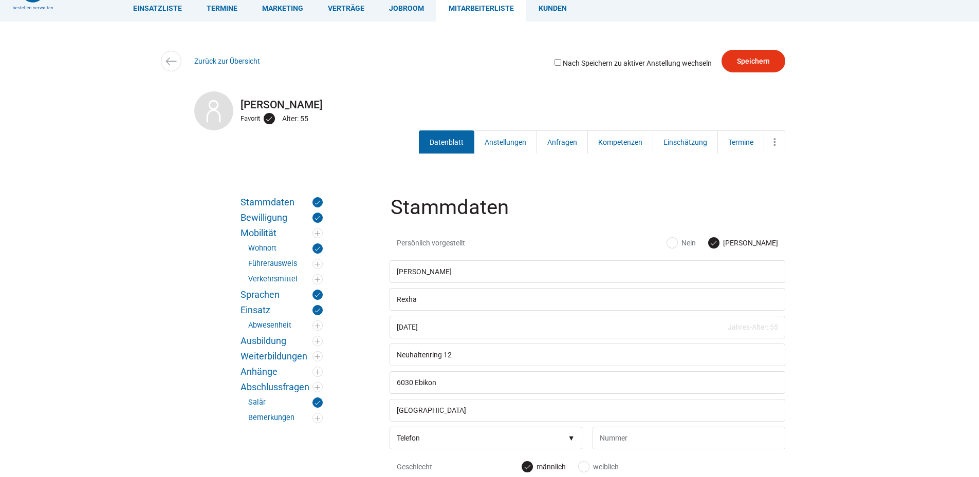
scroll to position [0, 0]
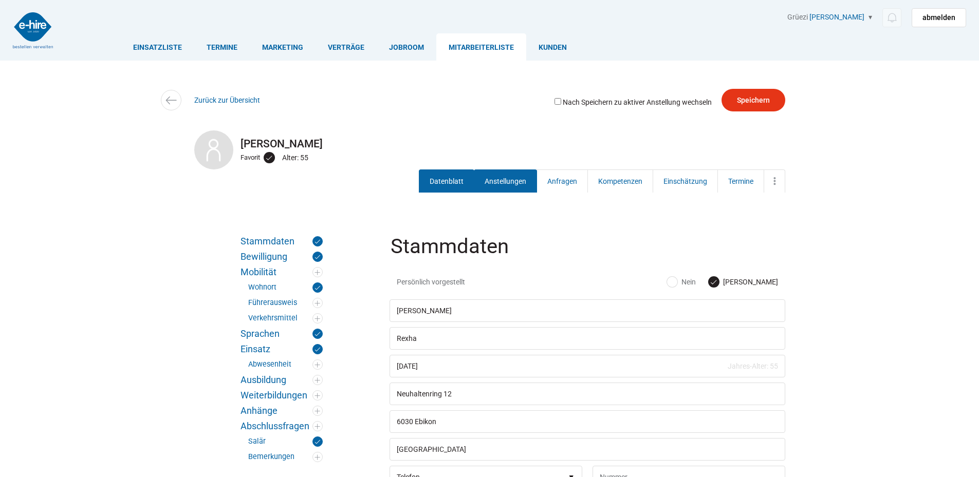
click at [507, 184] on link "Anstellungen" at bounding box center [505, 181] width 63 height 23
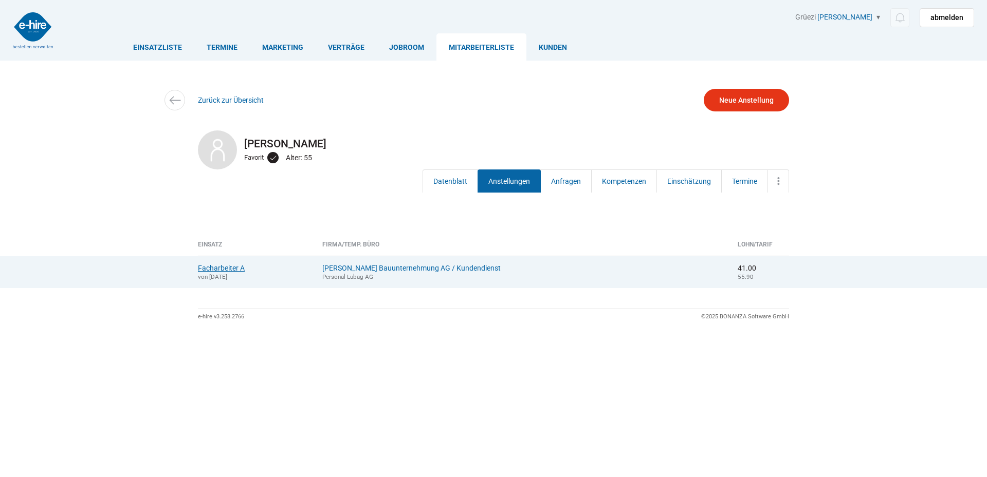
click at [228, 268] on link "Facharbeiter A" at bounding box center [221, 268] width 47 height 8
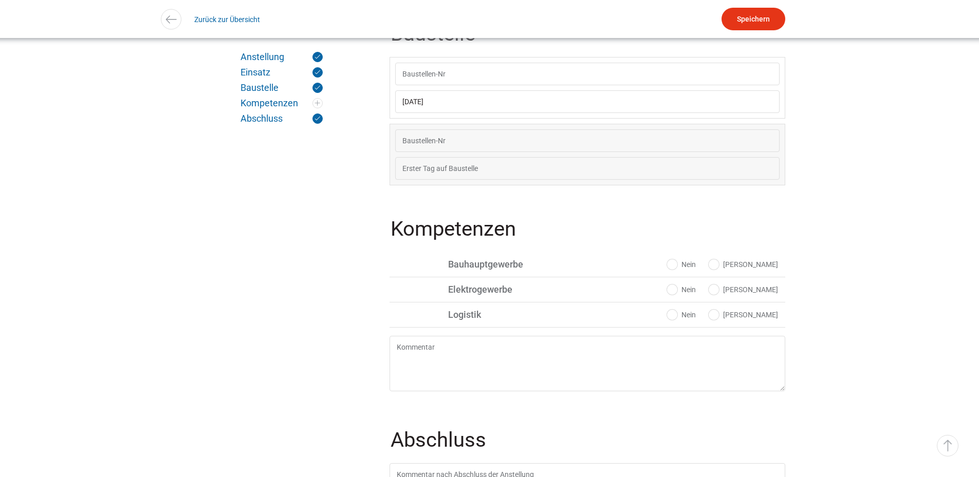
scroll to position [514, 0]
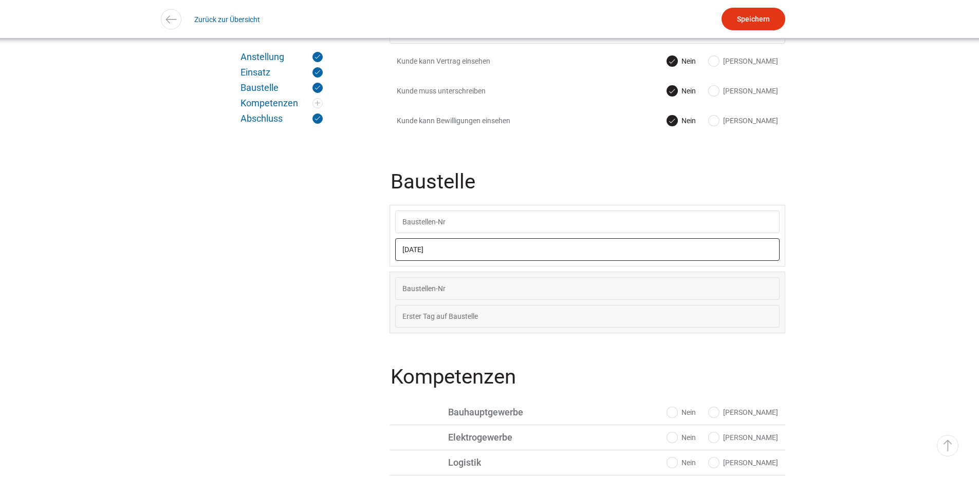
click at [441, 251] on input "[DATE]" at bounding box center [587, 249] width 384 height 23
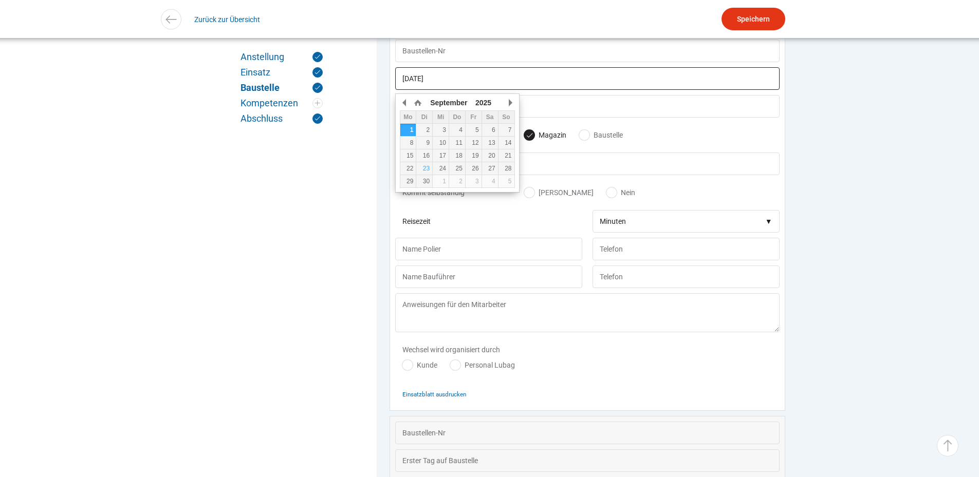
scroll to position [717, 0]
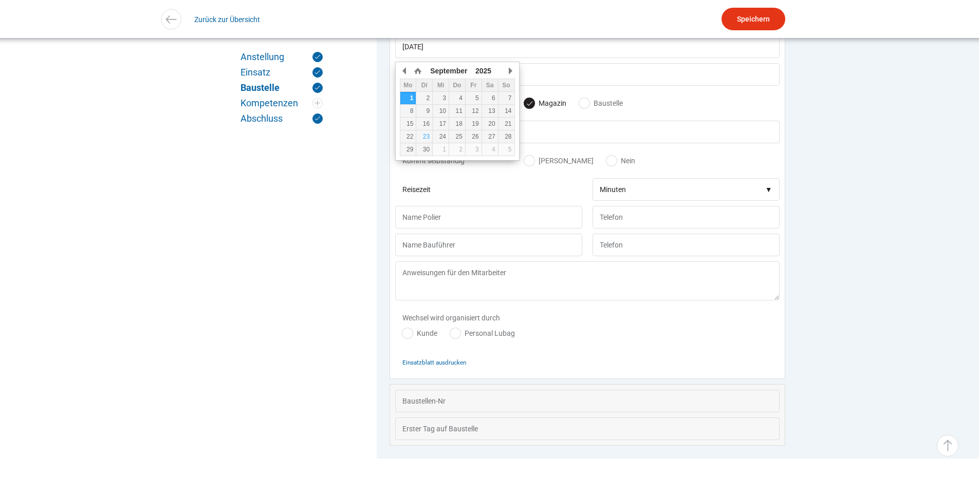
click at [549, 337] on div "Wechsel wird organisiert durch Kunde Personal Lubag" at bounding box center [587, 328] width 384 height 45
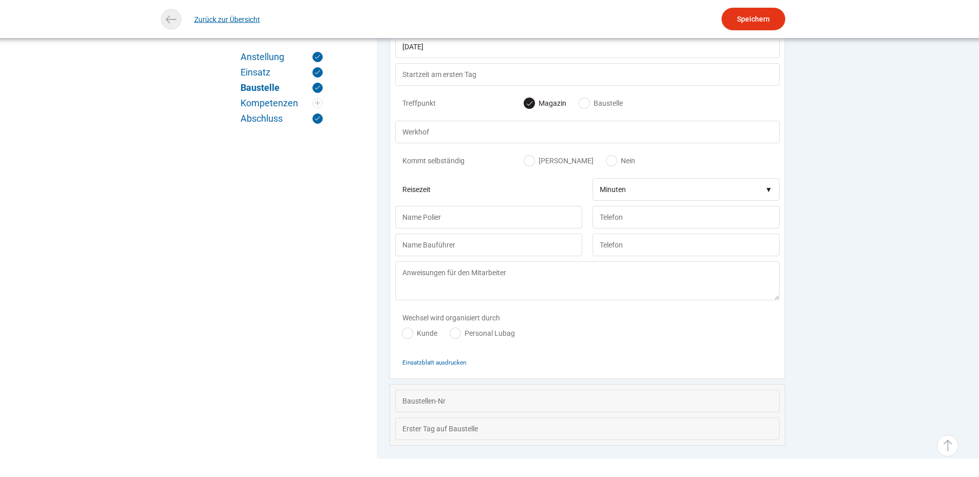
click at [216, 23] on link "Zurück zur Übersicht" at bounding box center [227, 19] width 66 height 23
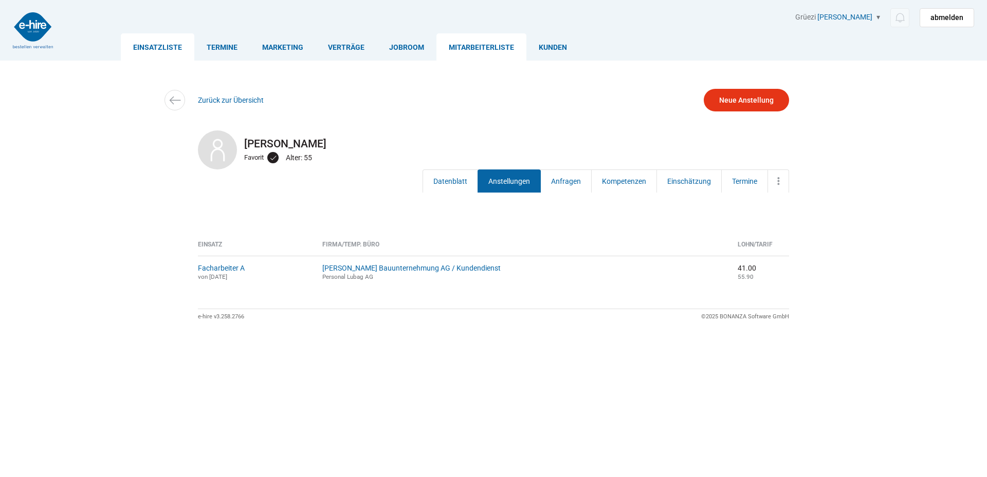
click at [168, 50] on link "Einsatzliste" at bounding box center [157, 46] width 73 height 27
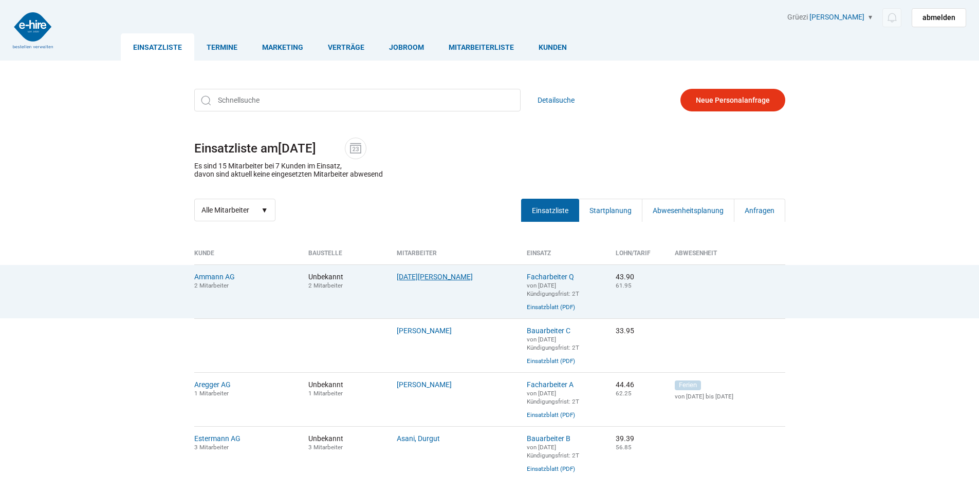
click at [414, 279] on link "[DATE][PERSON_NAME]" at bounding box center [435, 277] width 76 height 8
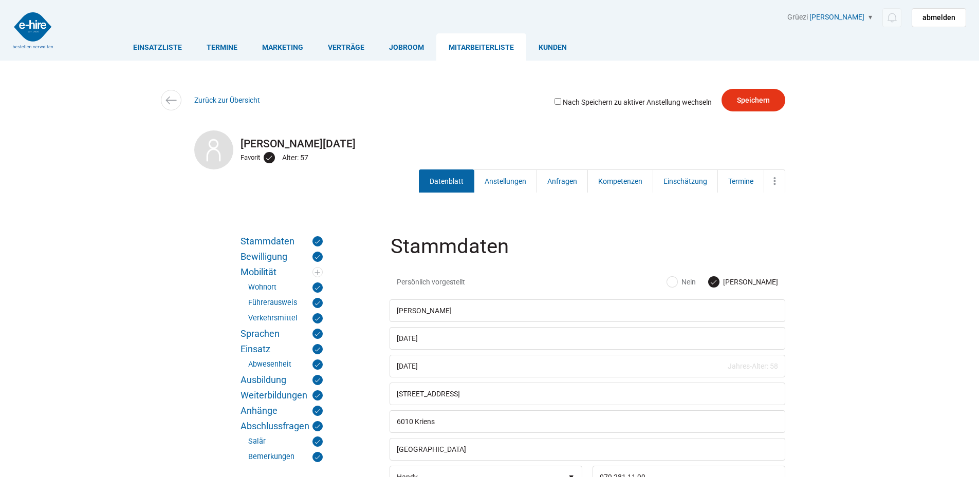
scroll to position [103, 0]
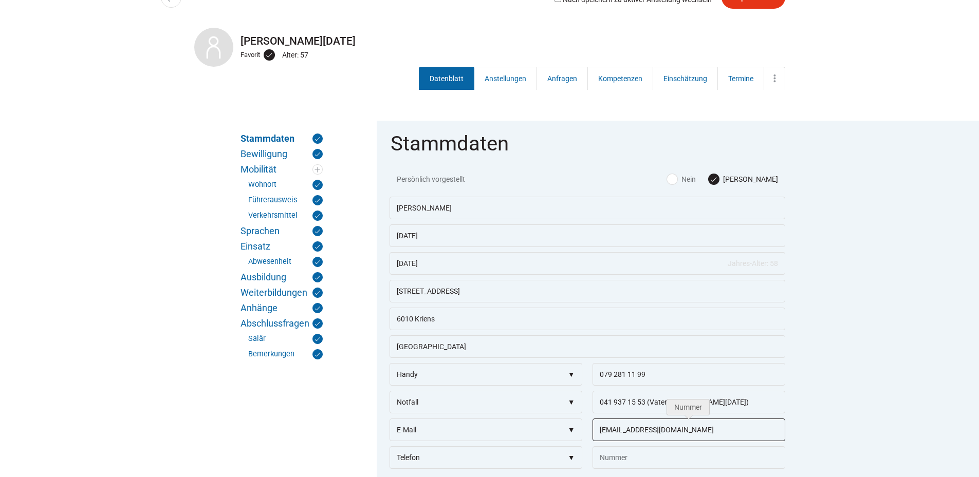
drag, startPoint x: 696, startPoint y: 444, endPoint x: 578, endPoint y: 446, distance: 118.2
click at [578, 419] on div "Telefon Handy Kollege Partner Familie Notfall E-Mail lohrist67@gmail.com" at bounding box center [588, 419] width 396 height 0
click at [798, 369] on fieldset "Stammdaten Persönlich vorgestellt Ja Nein Stefan Lohri 19.10.1967 Jahres-Alter:…" at bounding box center [587, 347] width 421 height 452
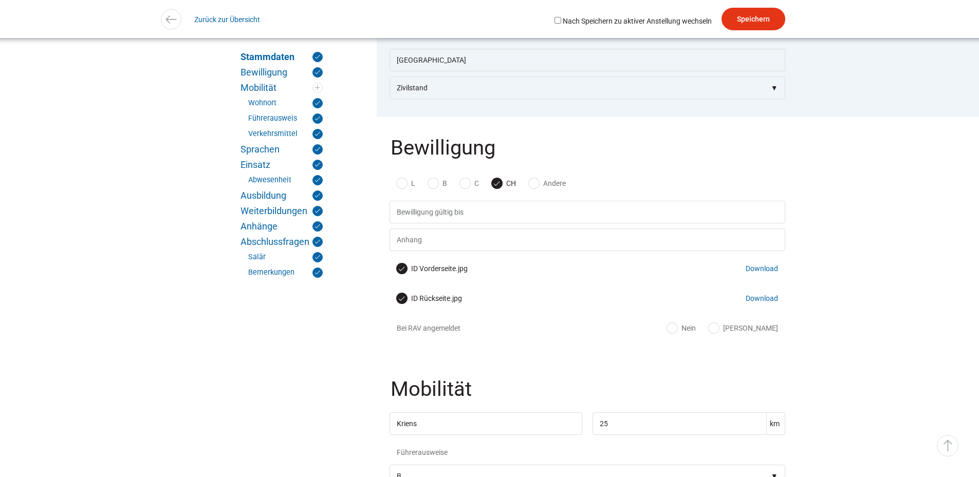
scroll to position [565, 0]
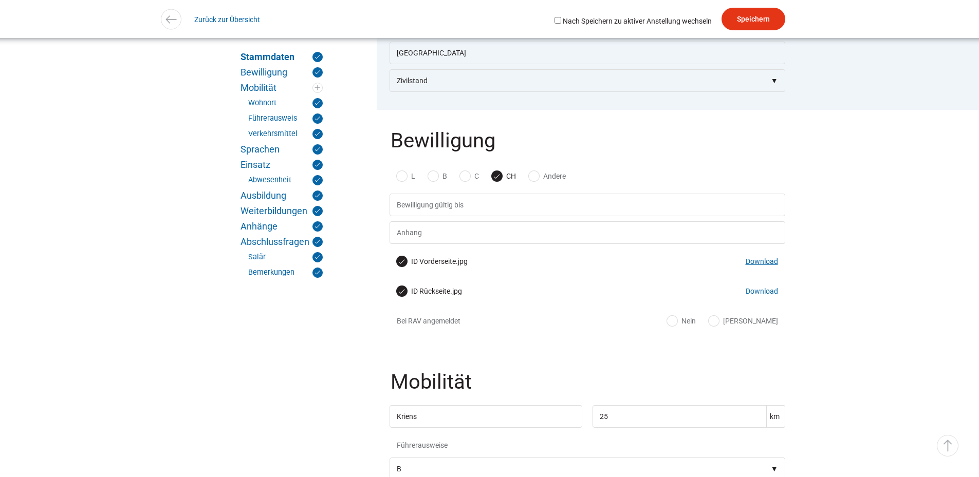
click at [757, 265] on link "Download" at bounding box center [762, 261] width 32 height 8
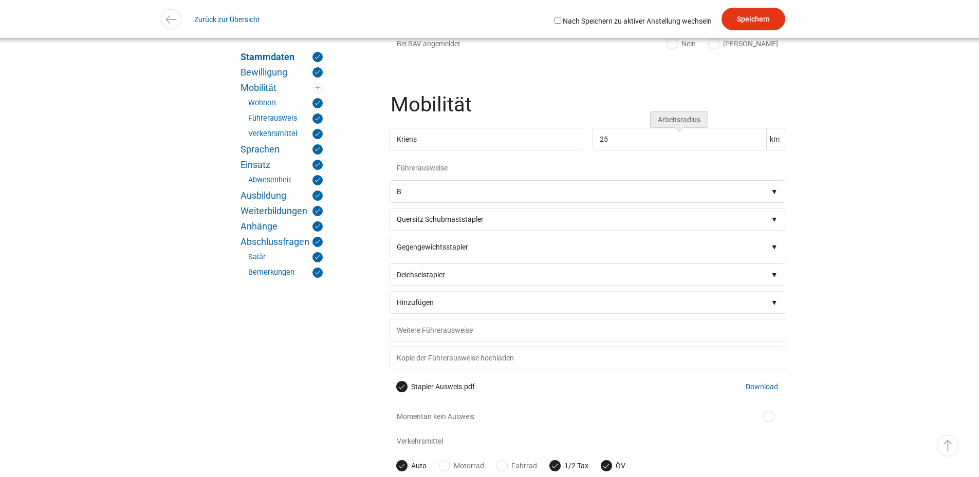
scroll to position [976, 0]
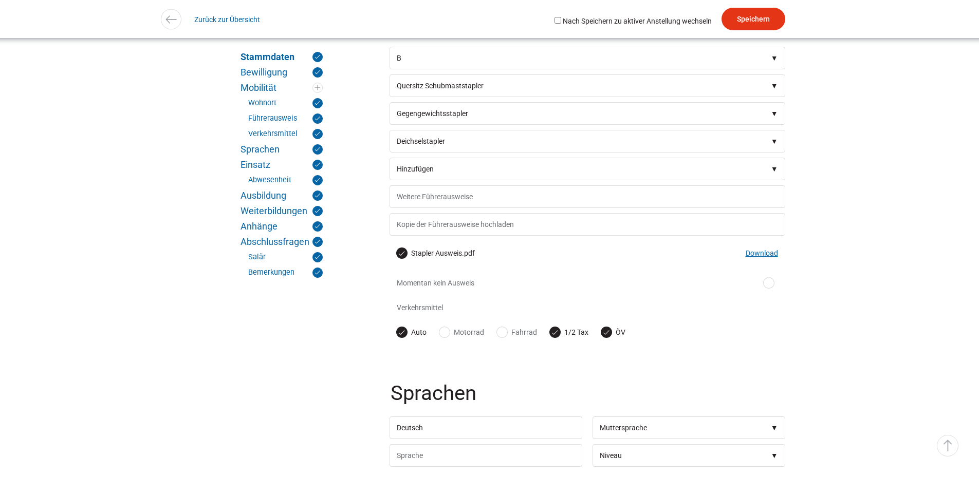
click at [766, 257] on link "Download" at bounding box center [762, 253] width 32 height 8
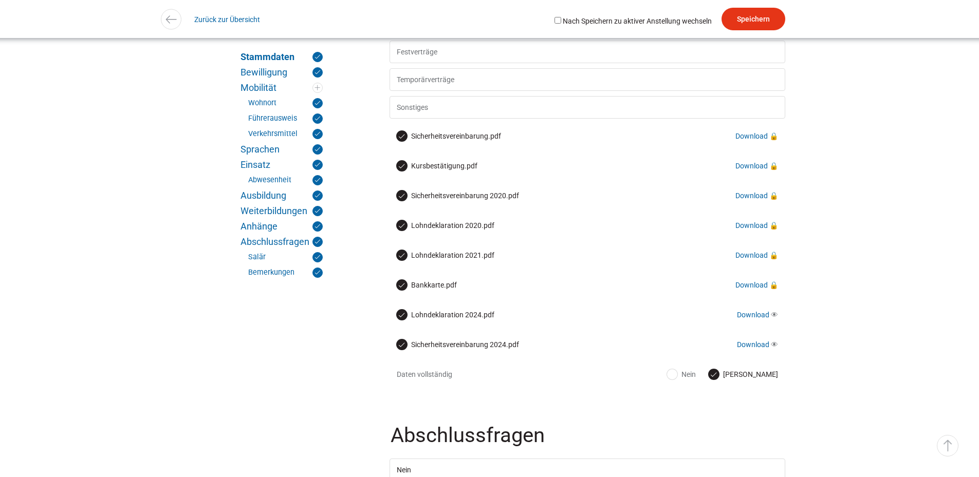
scroll to position [3495, 0]
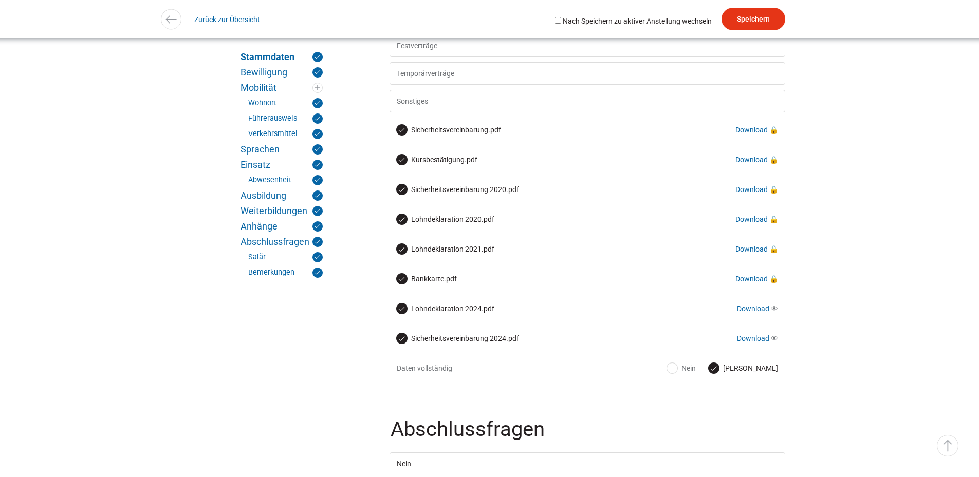
click at [743, 283] on link "Download" at bounding box center [751, 279] width 32 height 8
click at [229, 22] on link "Zurück zur Übersicht" at bounding box center [227, 19] width 66 height 23
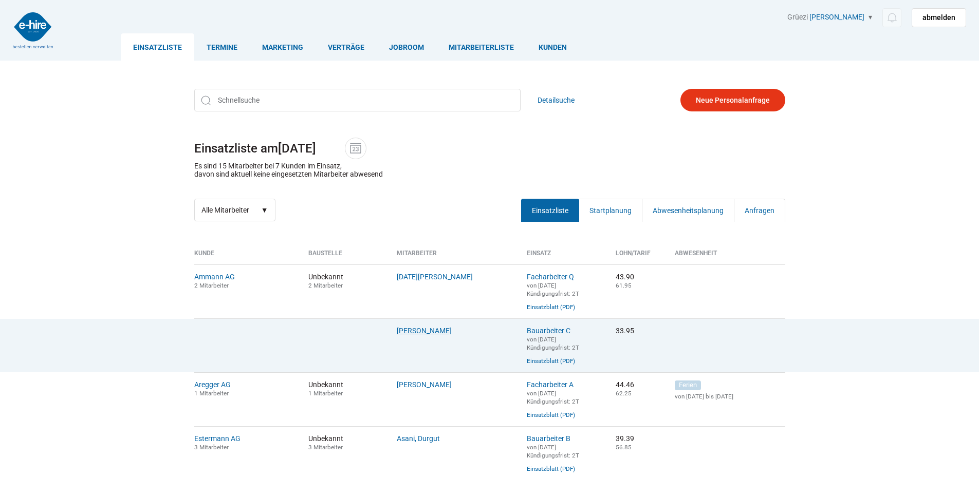
click at [414, 335] on link "Orji, Anthony" at bounding box center [424, 331] width 55 height 8
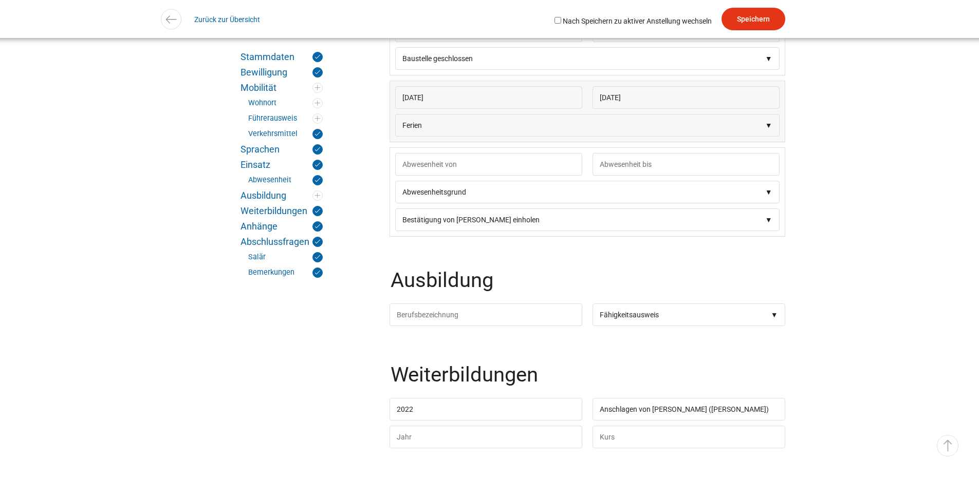
scroll to position [2004, 0]
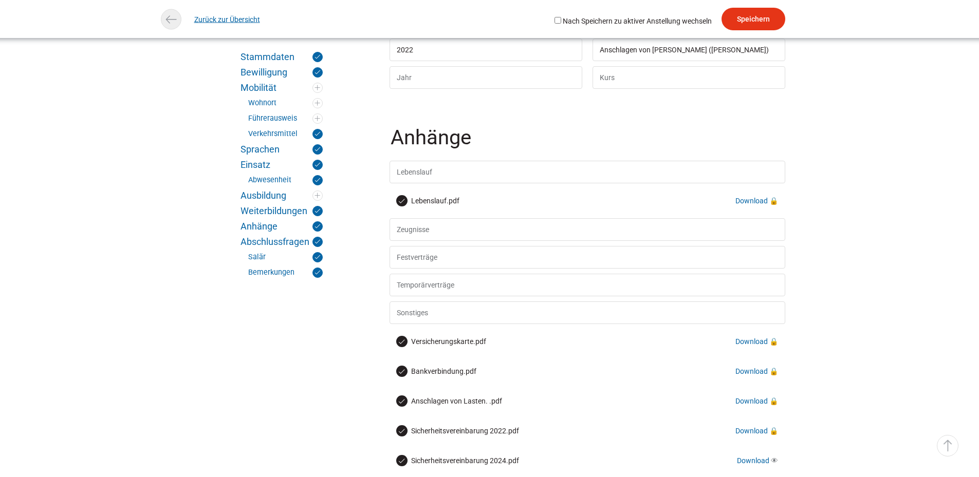
click at [232, 18] on link "Zurück zur Übersicht" at bounding box center [227, 19] width 66 height 23
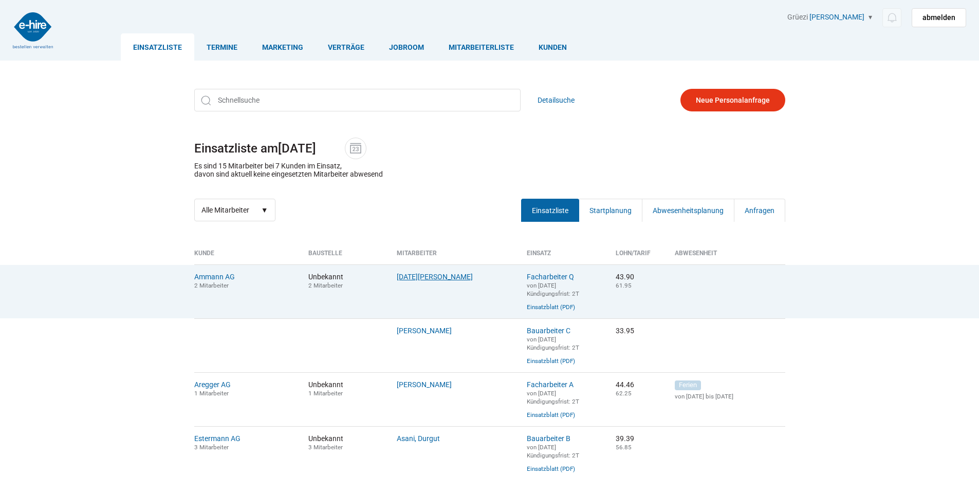
click at [415, 279] on link "[DATE][PERSON_NAME]" at bounding box center [435, 277] width 76 height 8
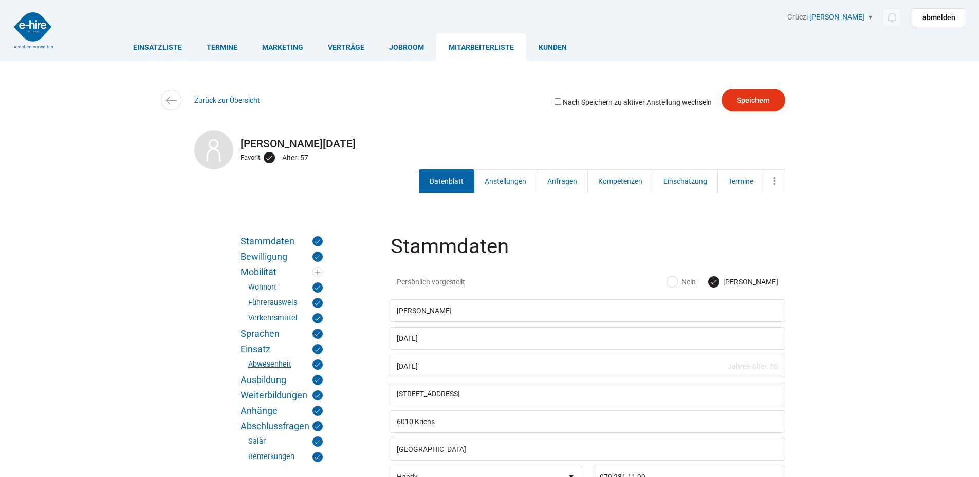
click at [259, 363] on link "Abwesenheit" at bounding box center [285, 365] width 75 height 10
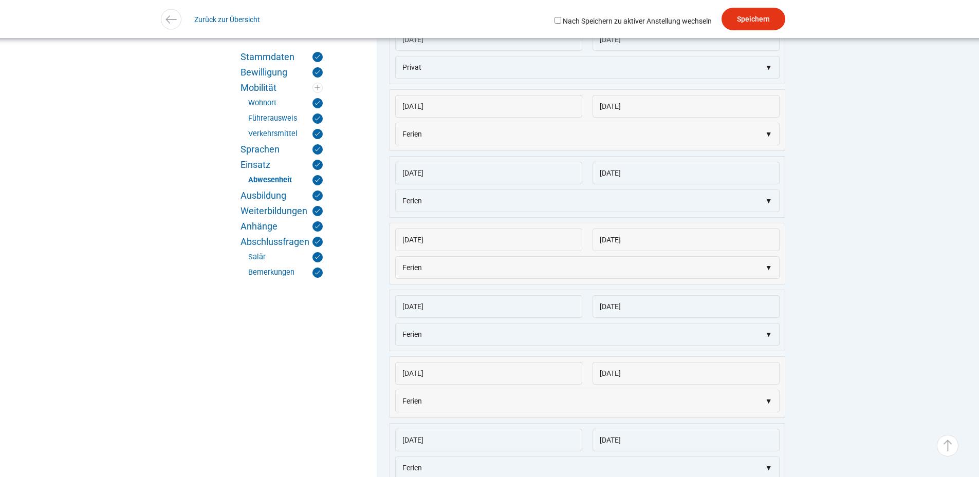
scroll to position [2567, 0]
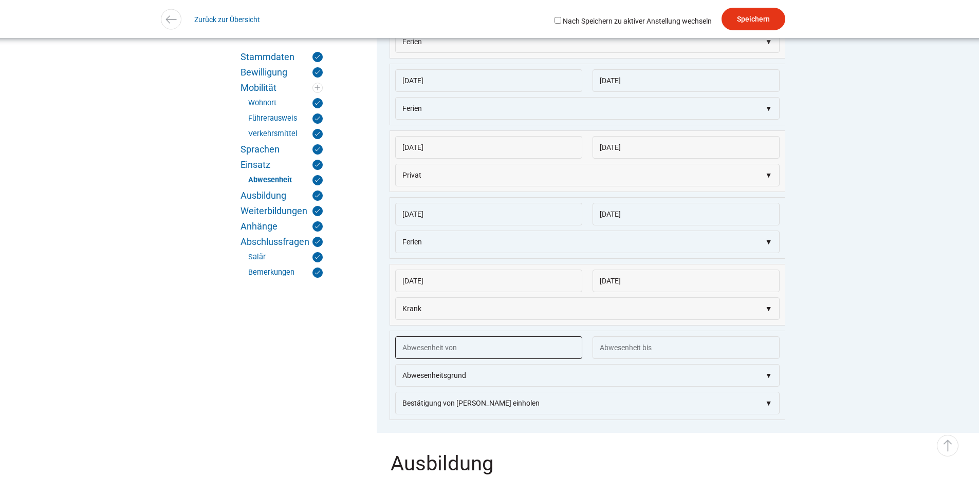
click at [427, 359] on input "text" at bounding box center [488, 348] width 187 height 23
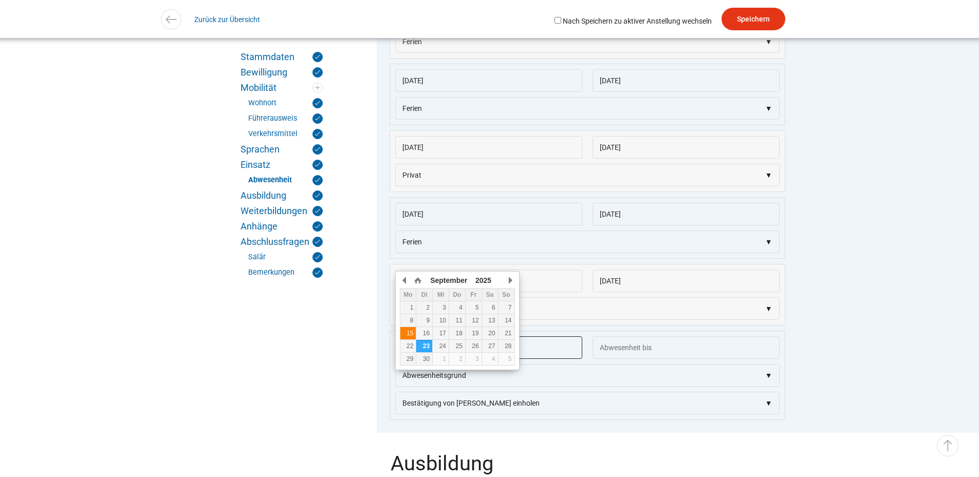
click at [412, 336] on div "15" at bounding box center [408, 333] width 16 height 7
type input "[DATE]"
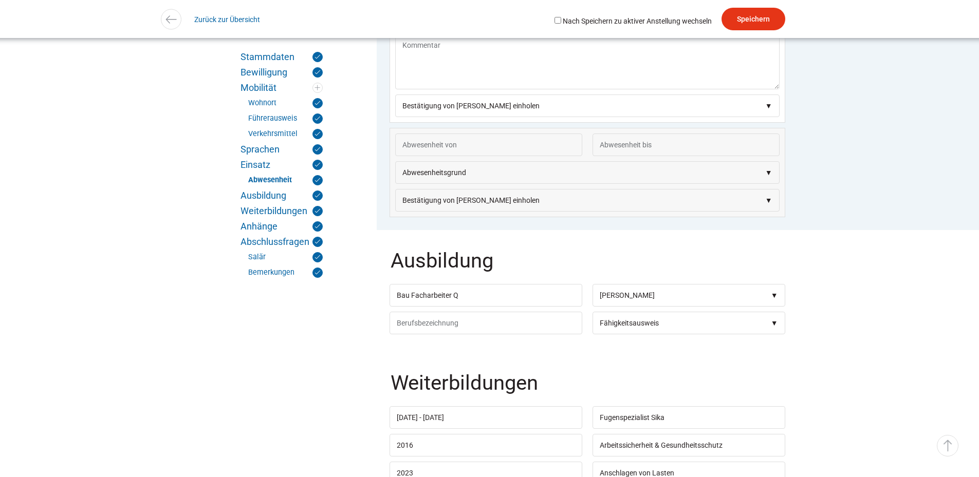
scroll to position [2926, 0]
click at [478, 28] on select"] "Abwesenheitsgrund Krank Unfall Blautage Schlechtwetter Baustelle geschlossen Ar…" at bounding box center [587, 16] width 384 height 23
select select"] "Krank"
click at [395, 28] on select"] "Abwesenheitsgrund Krank Unfall Blautage Schlechtwetter Baustelle geschlossen Ar…" at bounding box center [587, 16] width 384 height 23
click at [751, 16] on input "Speichern" at bounding box center [754, 19] width 64 height 23
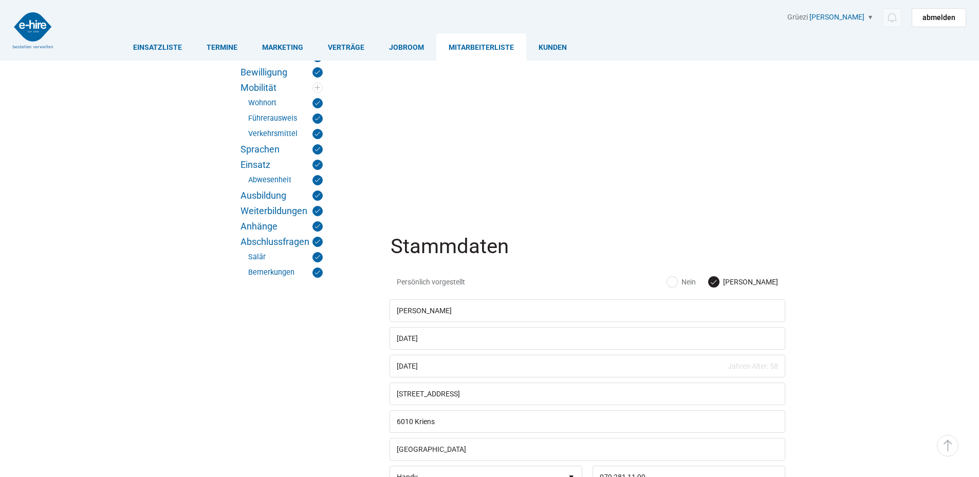
scroll to position [2926, 0]
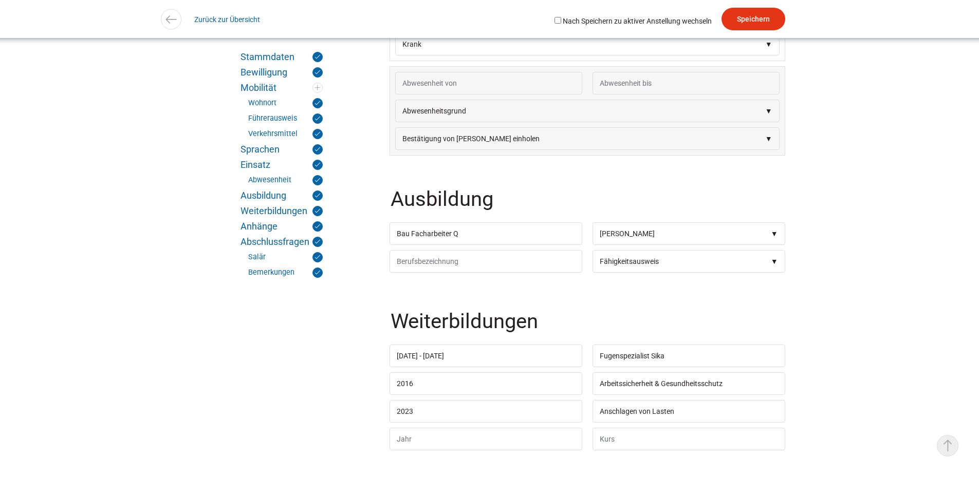
click at [951, 446] on link "▵ Nach oben" at bounding box center [948, 446] width 22 height 22
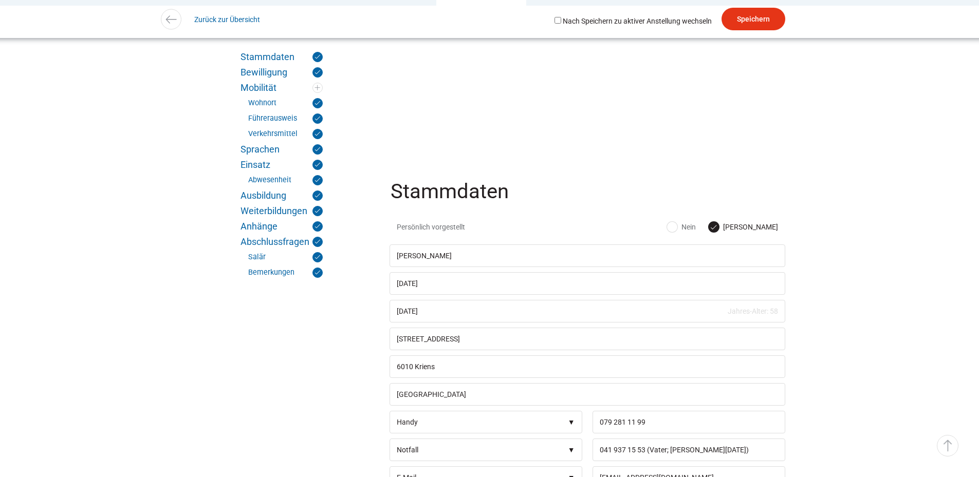
scroll to position [0, 0]
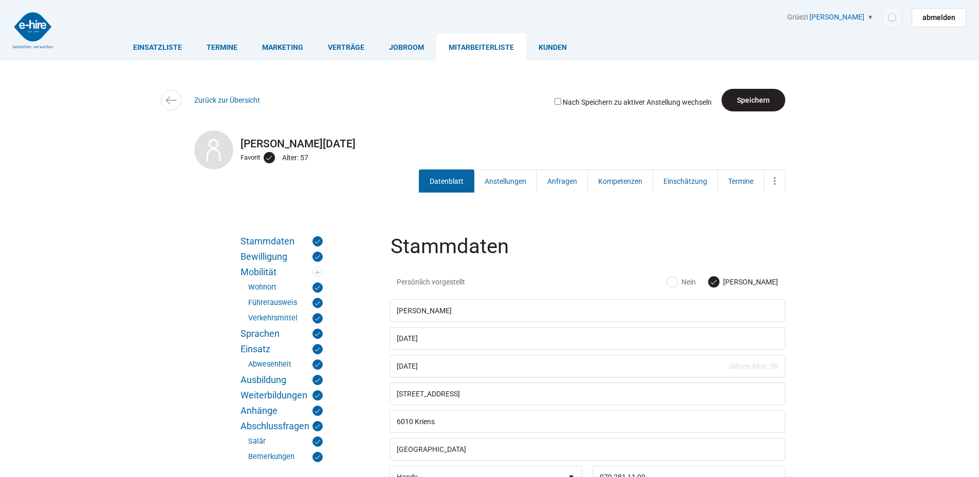
click at [733, 102] on input "Speichern" at bounding box center [754, 100] width 64 height 23
click at [161, 42] on link "Einsatzliste" at bounding box center [157, 46] width 73 height 27
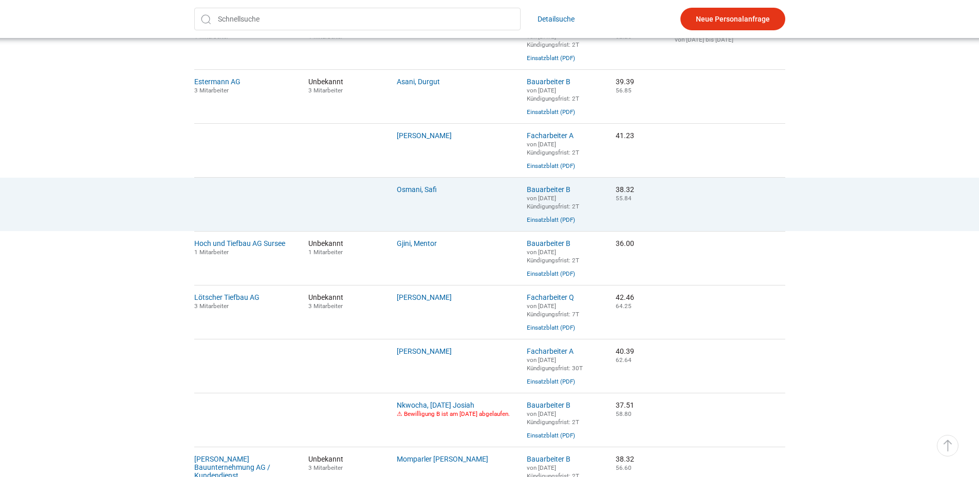
scroll to position [360, 0]
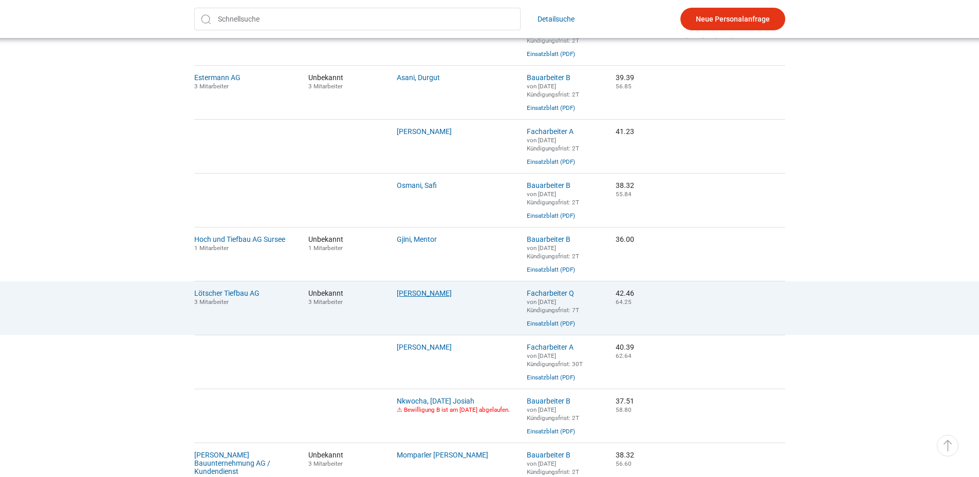
click at [437, 298] on link "[PERSON_NAME]" at bounding box center [424, 293] width 55 height 8
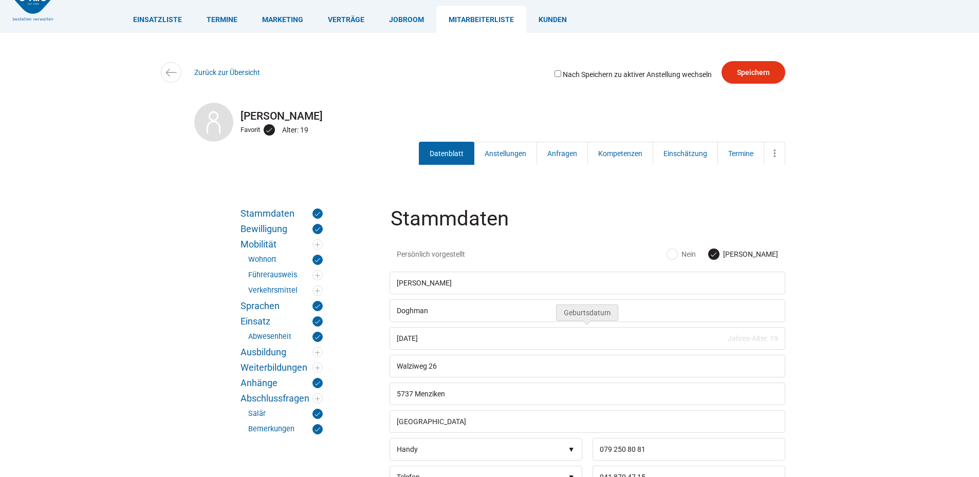
scroll to position [51, 0]
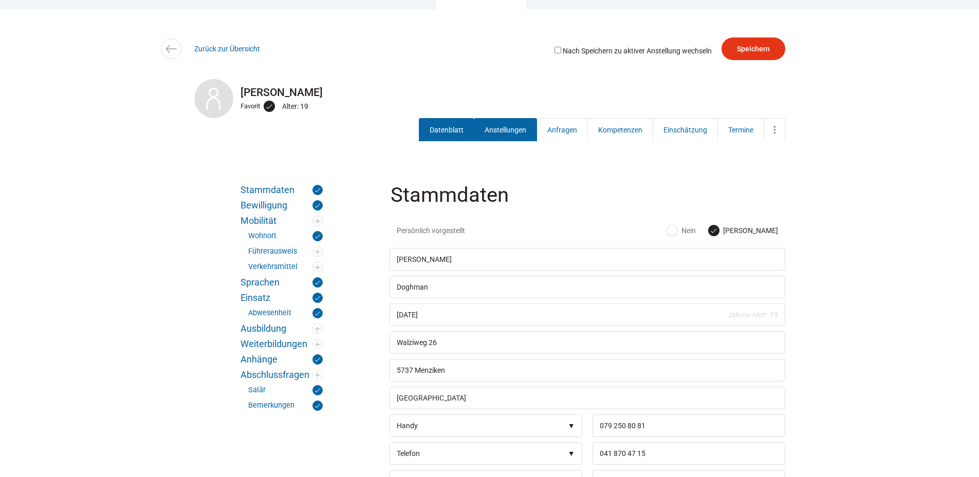
click at [517, 134] on link "Anstellungen" at bounding box center [505, 129] width 63 height 23
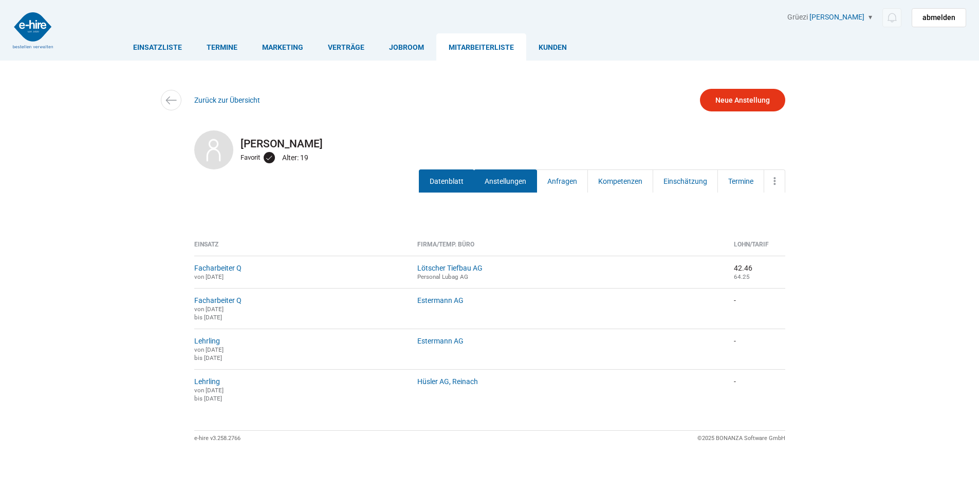
click at [443, 179] on link "Datenblatt" at bounding box center [447, 181] width 56 height 23
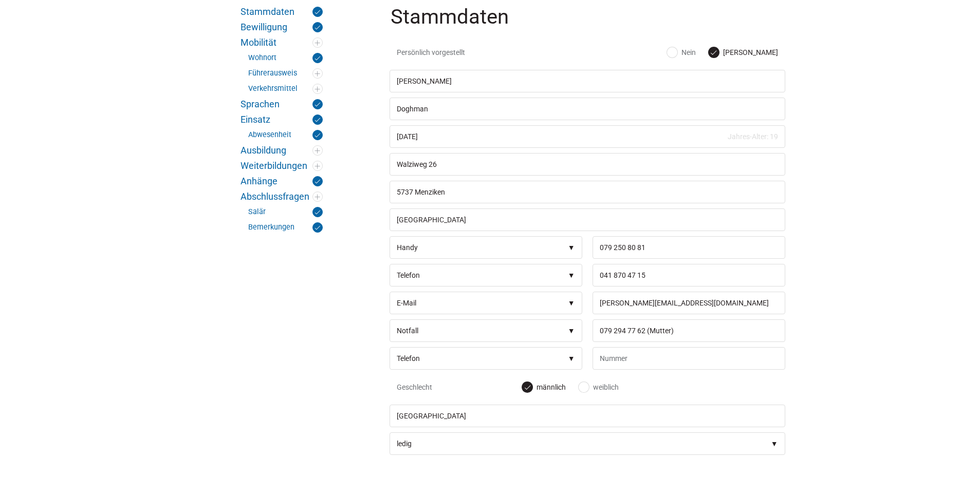
scroll to position [154, 0]
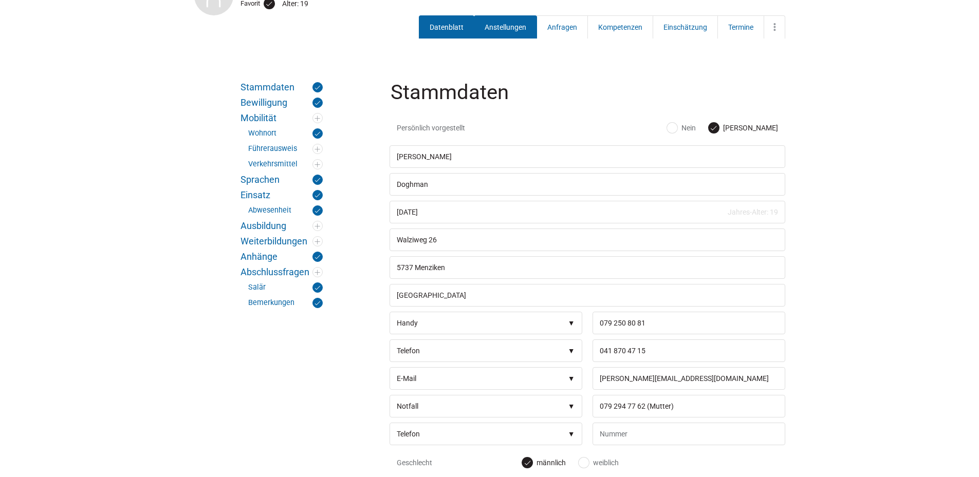
click at [494, 24] on link "Anstellungen" at bounding box center [505, 26] width 63 height 23
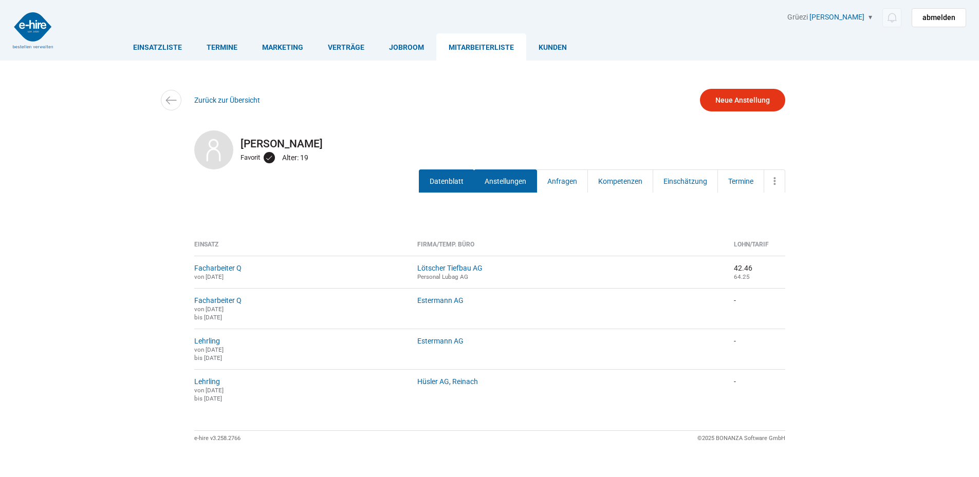
click at [451, 183] on link "Datenblatt" at bounding box center [447, 181] width 56 height 23
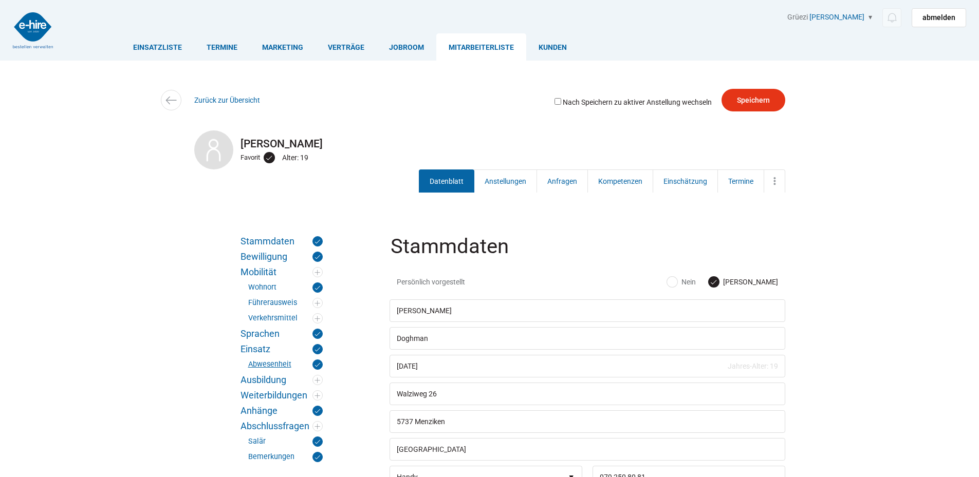
click at [261, 364] on link "Abwesenheit" at bounding box center [285, 365] width 75 height 10
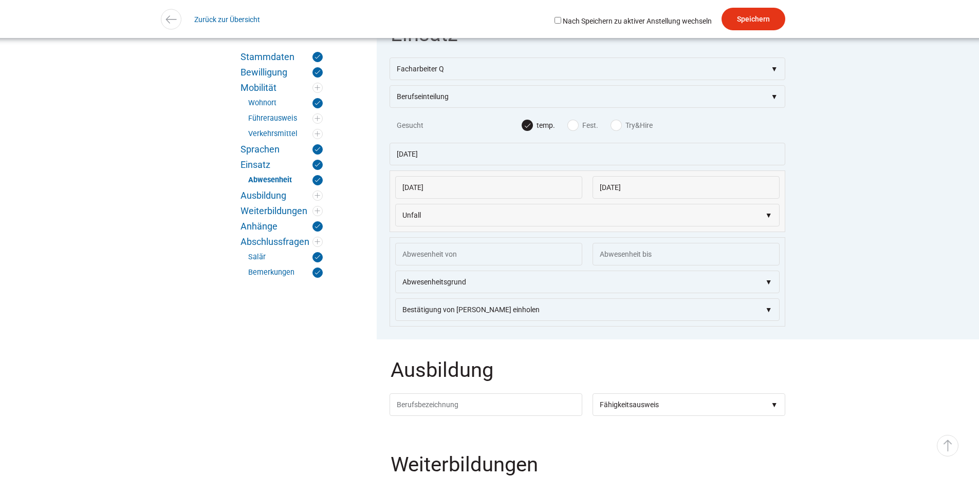
scroll to position [1474, 0]
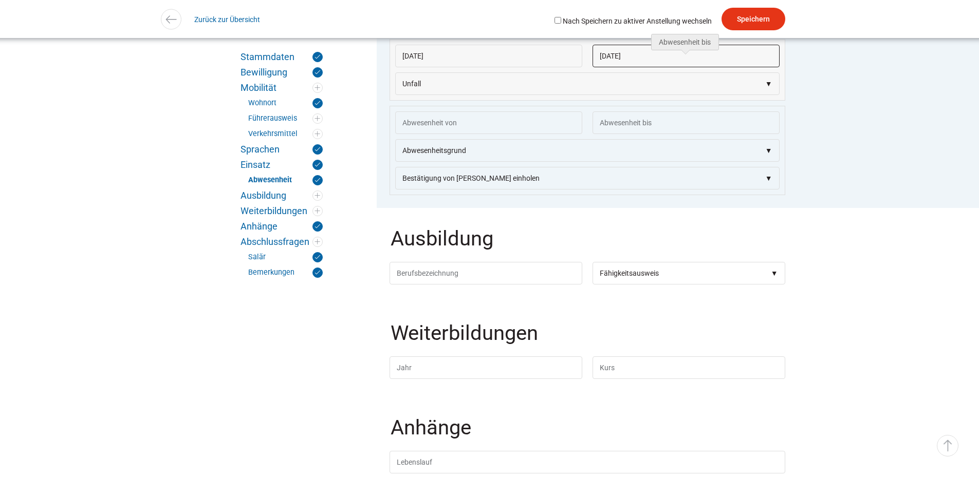
click at [649, 67] on input "24.08.2025" at bounding box center [686, 56] width 187 height 23
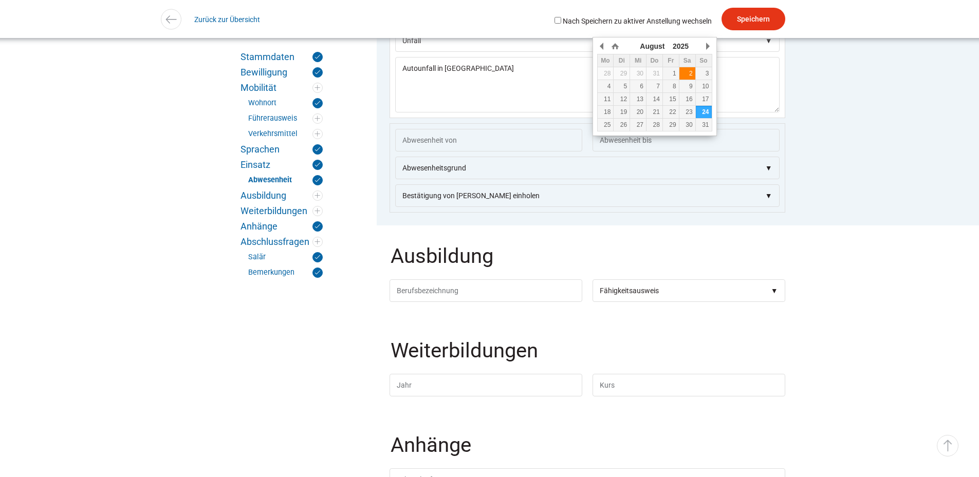
scroll to position [1521, 0]
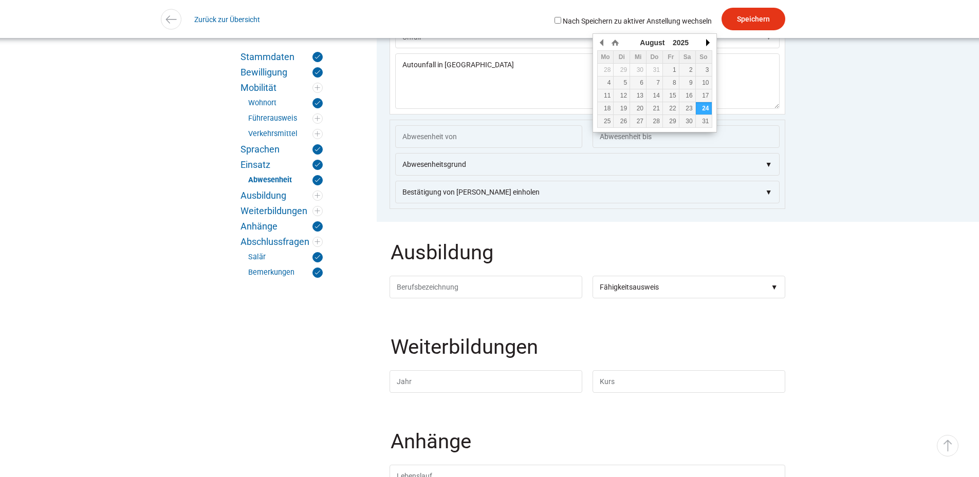
click at [709, 44] on button "button" at bounding box center [707, 42] width 10 height 15
click at [673, 84] on div "10" at bounding box center [671, 82] width 16 height 7
type input "10.10.2025"
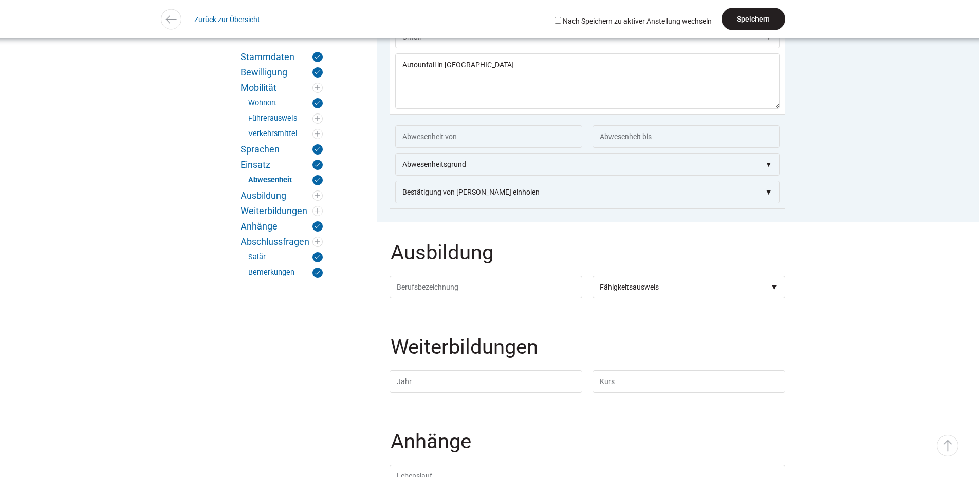
click at [741, 24] on input "Speichern" at bounding box center [754, 19] width 64 height 23
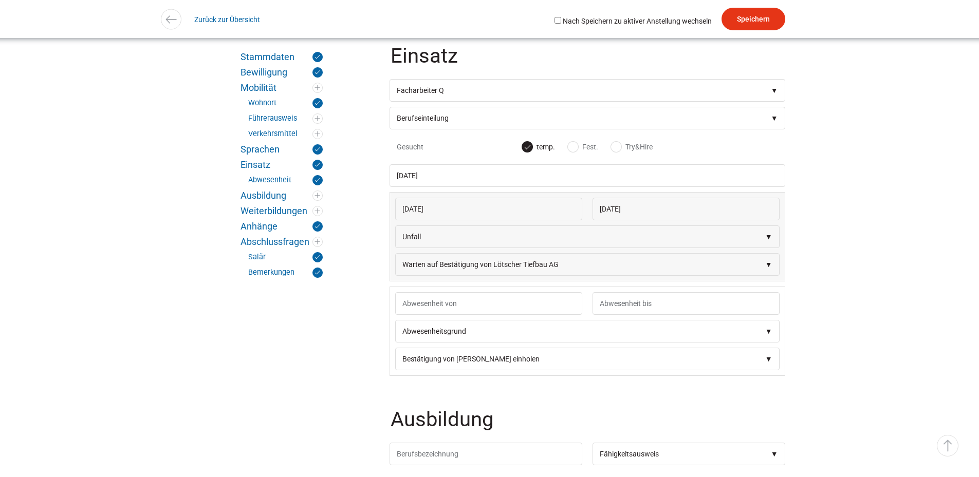
scroll to position [1316, 0]
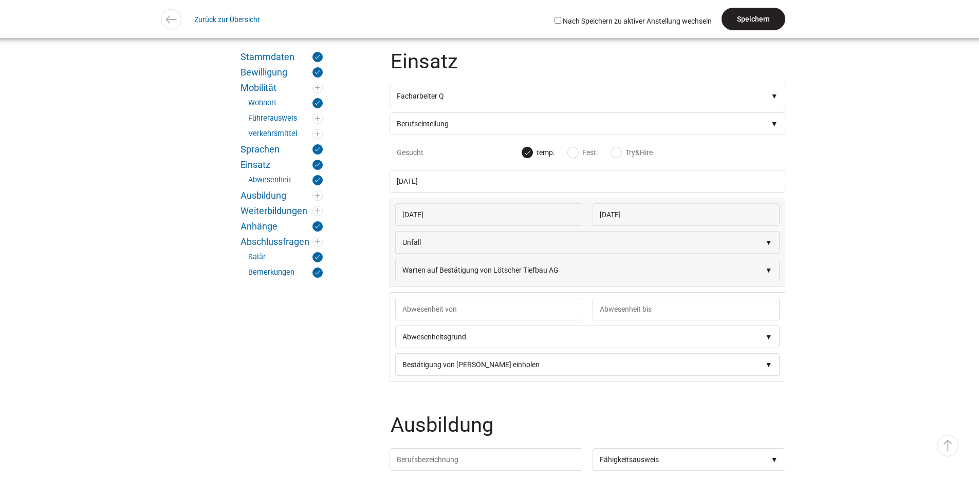
click at [752, 21] on input "Speichern" at bounding box center [754, 19] width 64 height 23
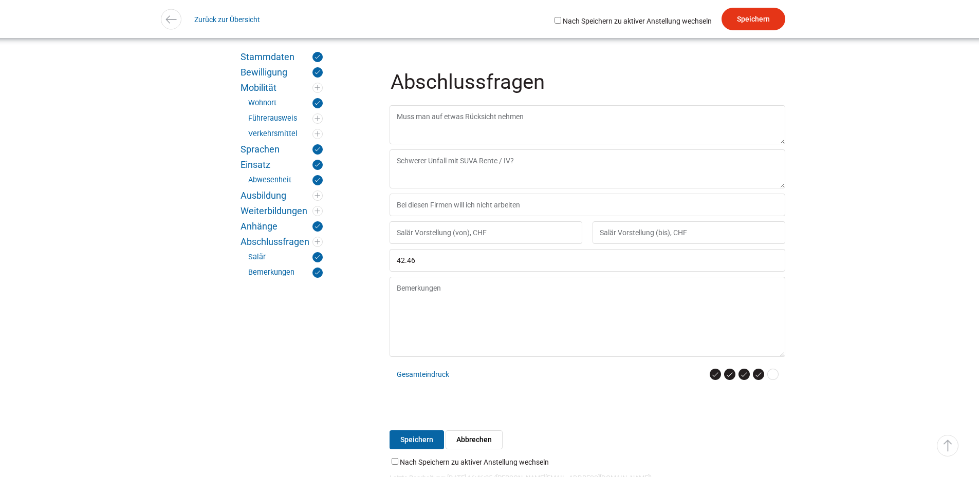
scroll to position [2427, 0]
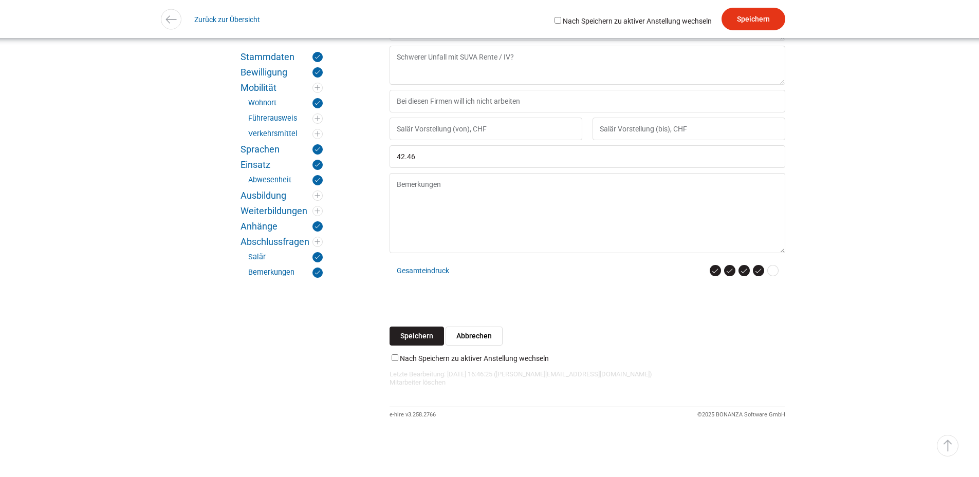
click at [418, 331] on input "Speichern" at bounding box center [417, 336] width 54 height 19
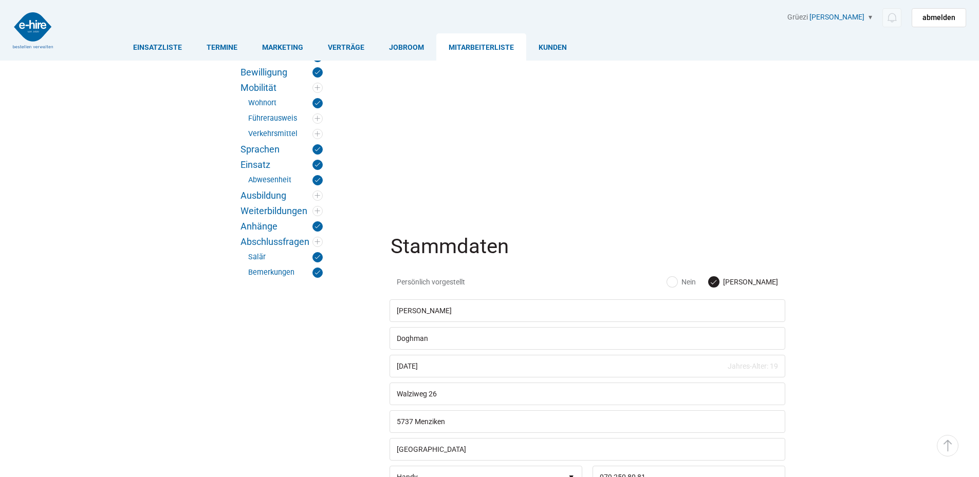
scroll to position [2427, 0]
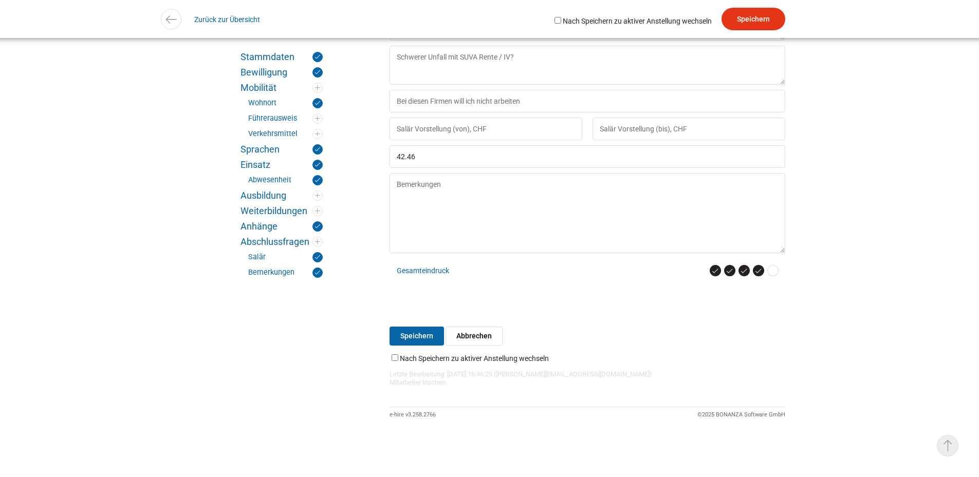
click at [944, 441] on link "▵ Nach oben" at bounding box center [948, 446] width 22 height 22
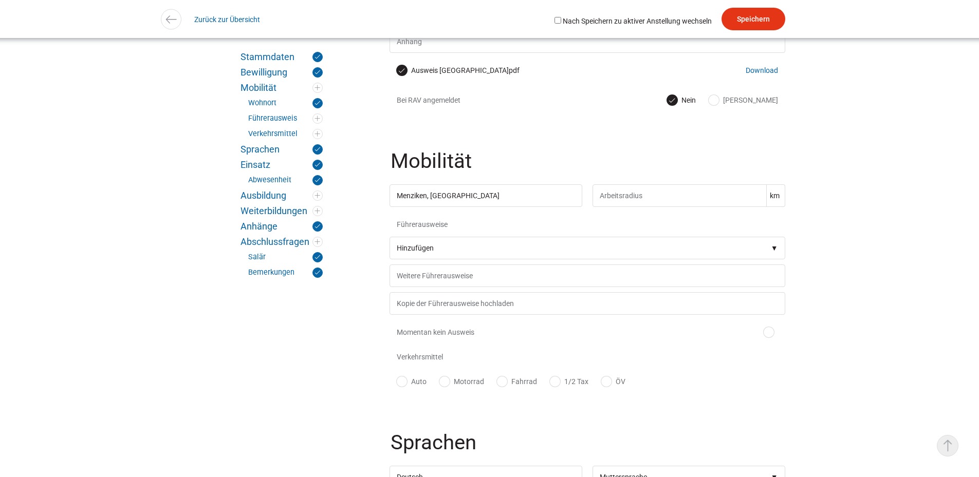
scroll to position [0, 0]
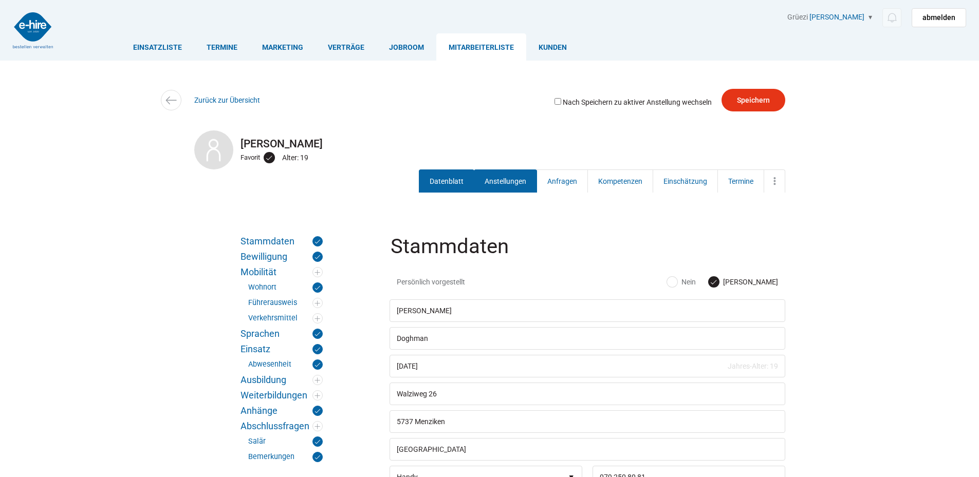
click at [496, 180] on link "Anstellungen" at bounding box center [505, 181] width 63 height 23
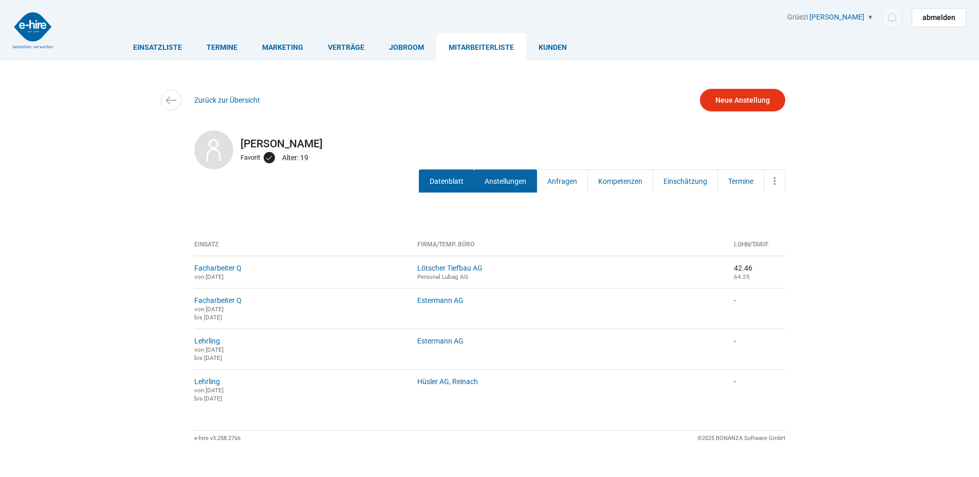
click at [441, 184] on link "Datenblatt" at bounding box center [447, 181] width 56 height 23
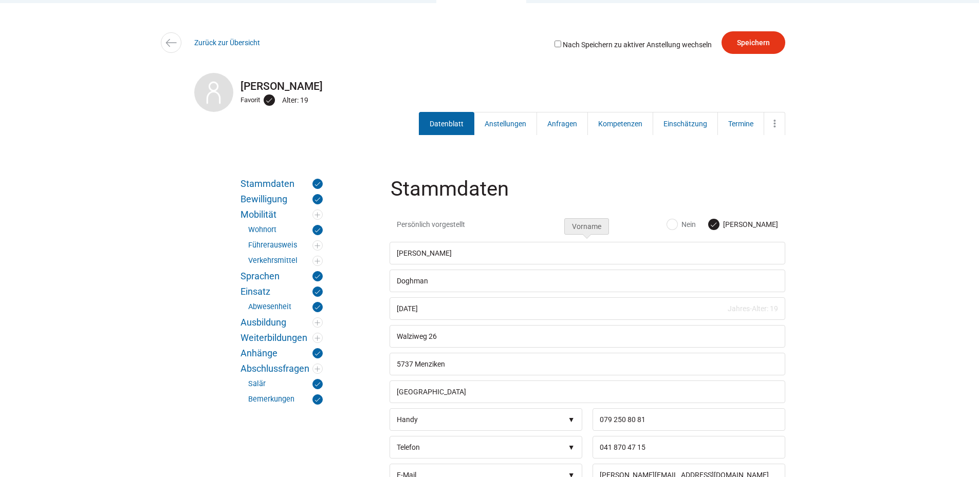
scroll to position [154, 0]
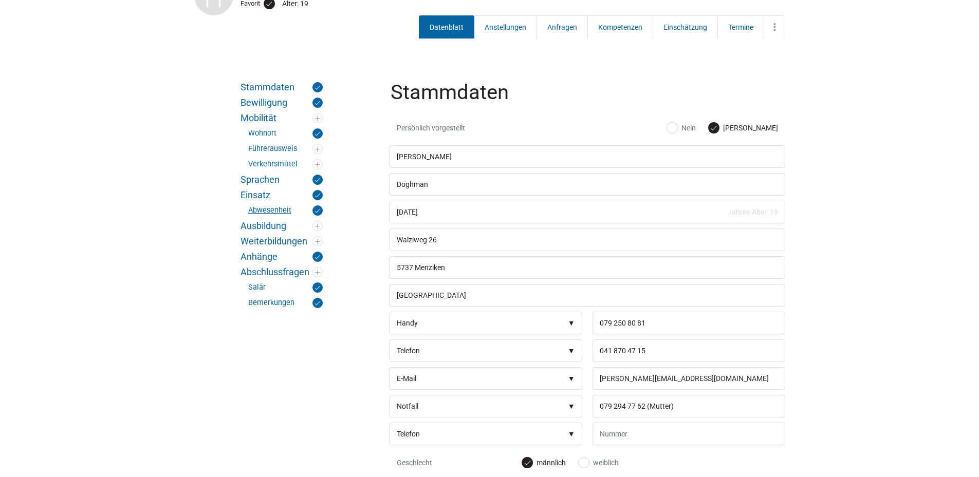
click at [277, 211] on link "Abwesenheit" at bounding box center [285, 211] width 75 height 10
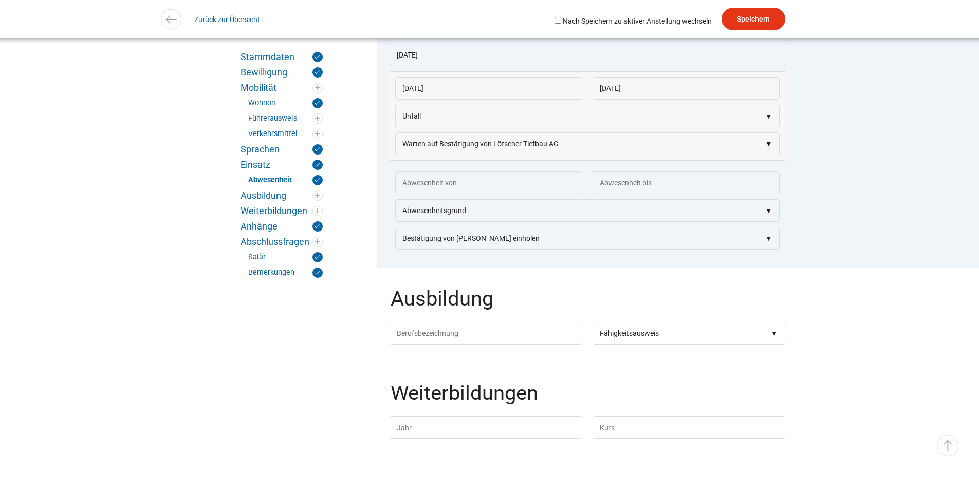
scroll to position [1474, 0]
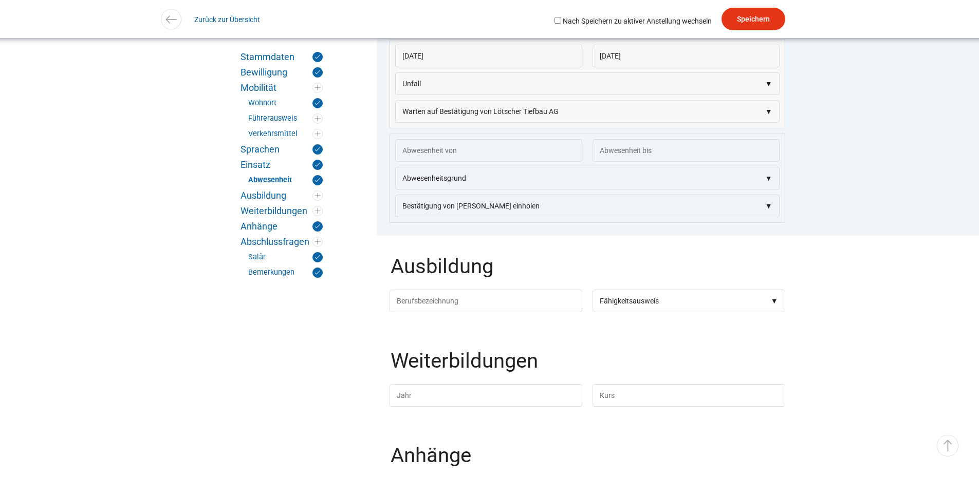
click at [217, 370] on div "Stammdaten Bewilligung Mobilität Wohnort Führerausweis Verkehrsmittel Sprachen …" at bounding box center [489, 70] width 617 height 2642
click at [751, 21] on input "Speichern" at bounding box center [754, 19] width 64 height 23
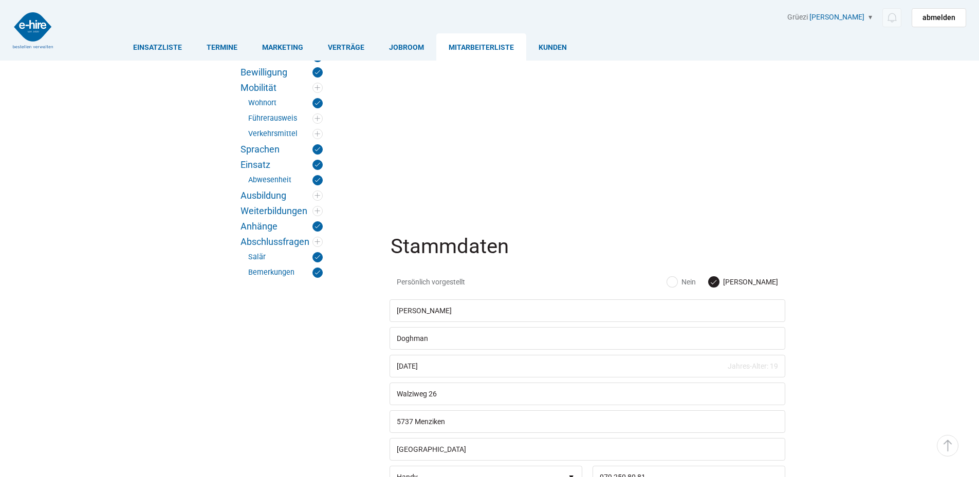
scroll to position [1474, 0]
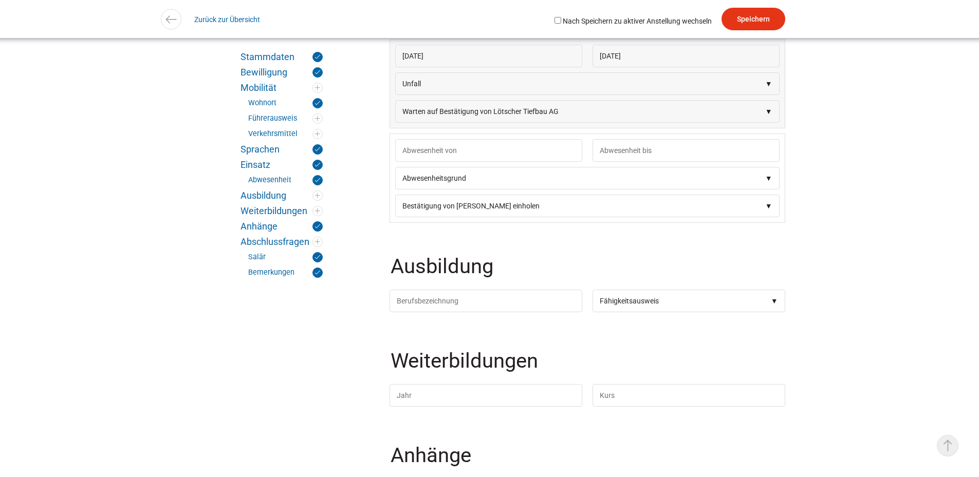
click at [943, 441] on link "▵ Nach oben" at bounding box center [948, 446] width 22 height 22
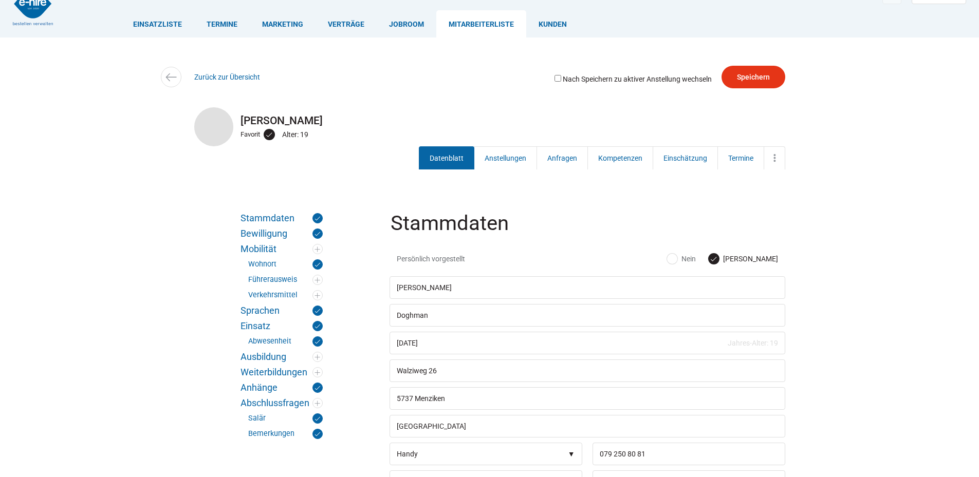
scroll to position [0, 0]
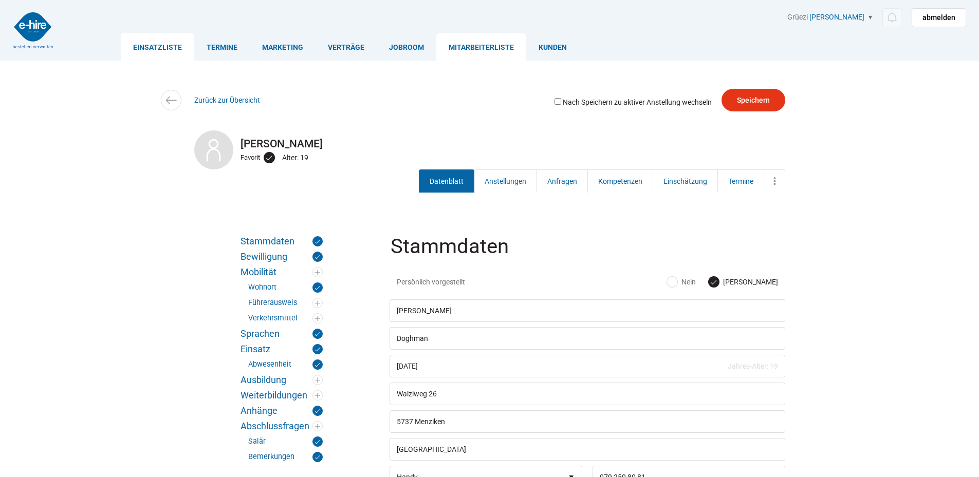
click at [151, 44] on link "Einsatzliste" at bounding box center [157, 46] width 73 height 27
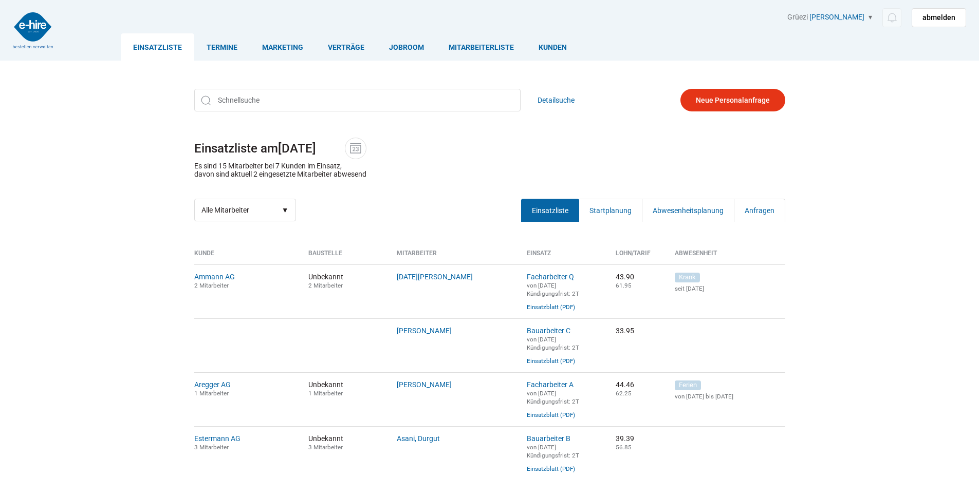
click at [154, 46] on link "Einsatzliste" at bounding box center [157, 46] width 73 height 27
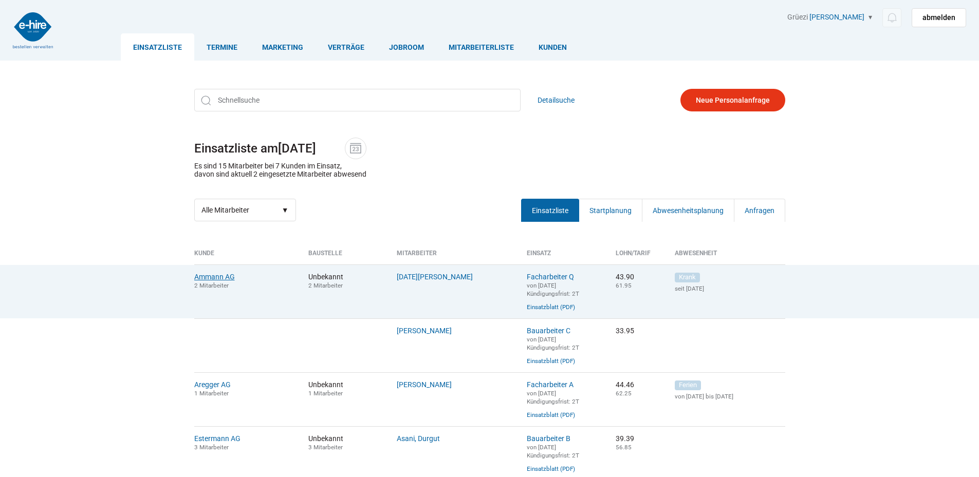
click at [211, 280] on link "Ammann AG" at bounding box center [214, 277] width 41 height 8
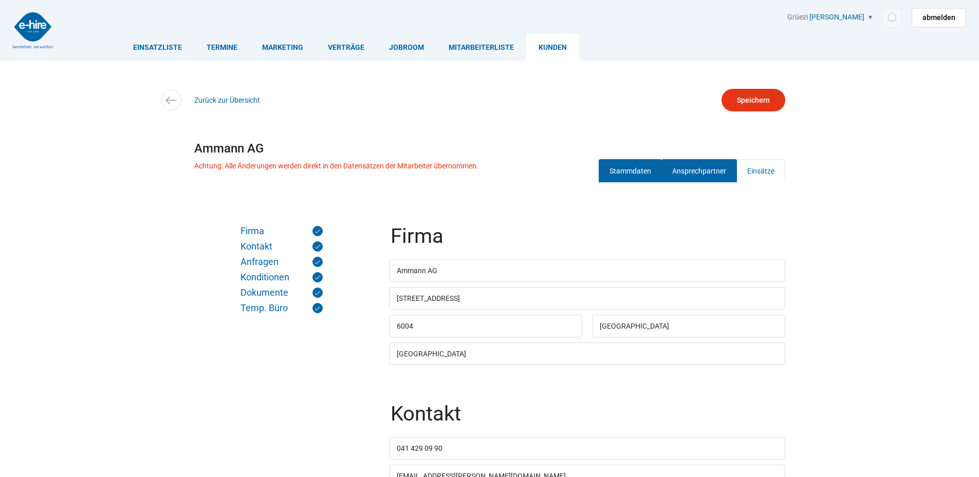
click at [687, 163] on link "Ansprechpartner" at bounding box center [699, 170] width 76 height 23
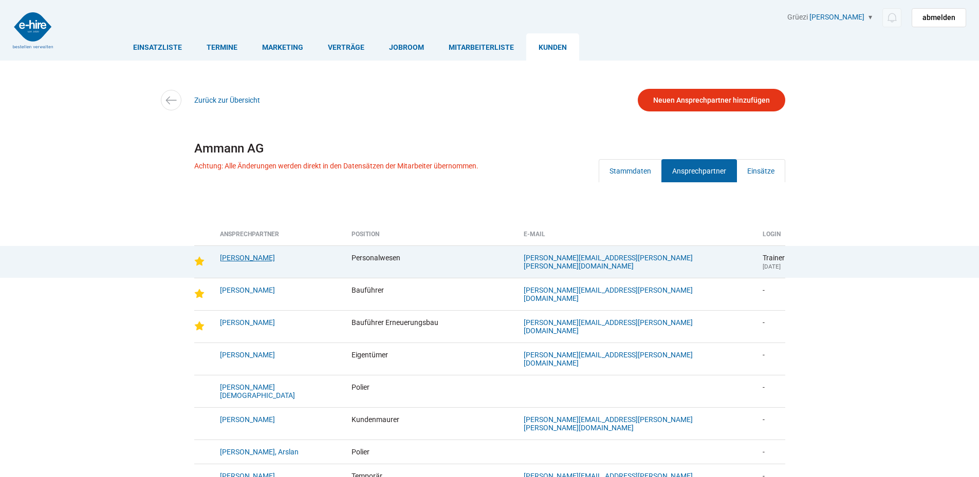
click at [229, 259] on link "[PERSON_NAME]" at bounding box center [247, 258] width 55 height 8
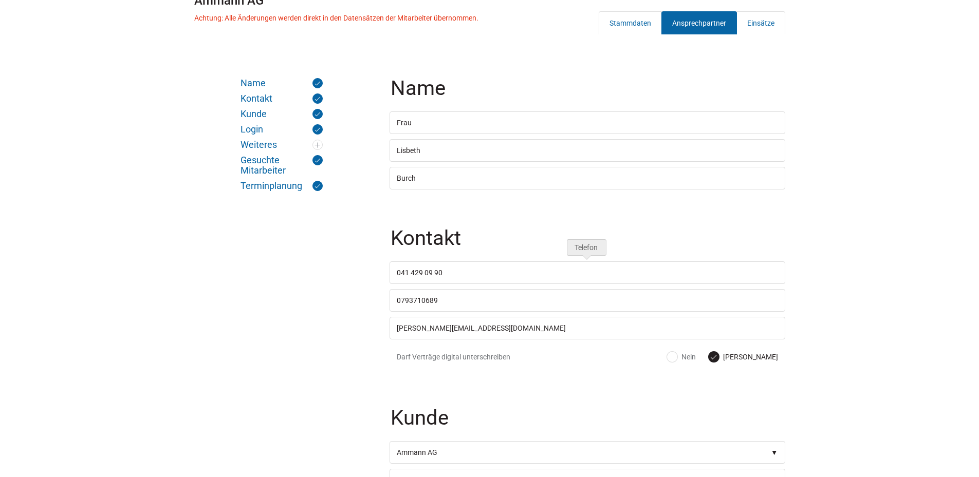
scroll to position [154, 0]
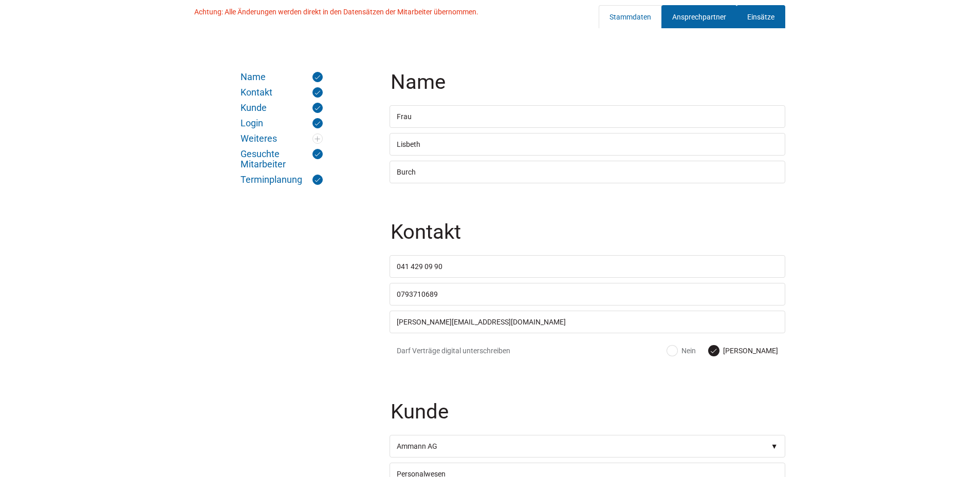
click at [767, 14] on link "Einsätze" at bounding box center [760, 16] width 49 height 23
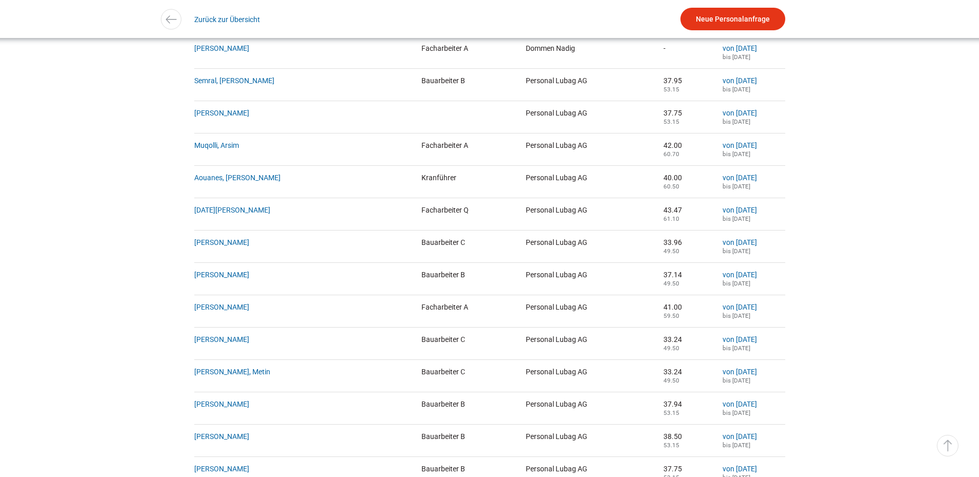
scroll to position [1028, 0]
